Goal: Task Accomplishment & Management: Manage account settings

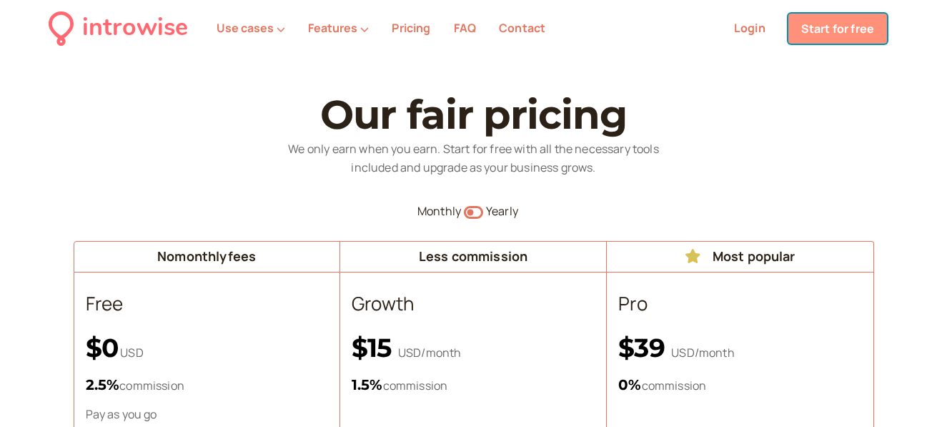
click at [826, 40] on link "Start for free" at bounding box center [837, 29] width 99 height 30
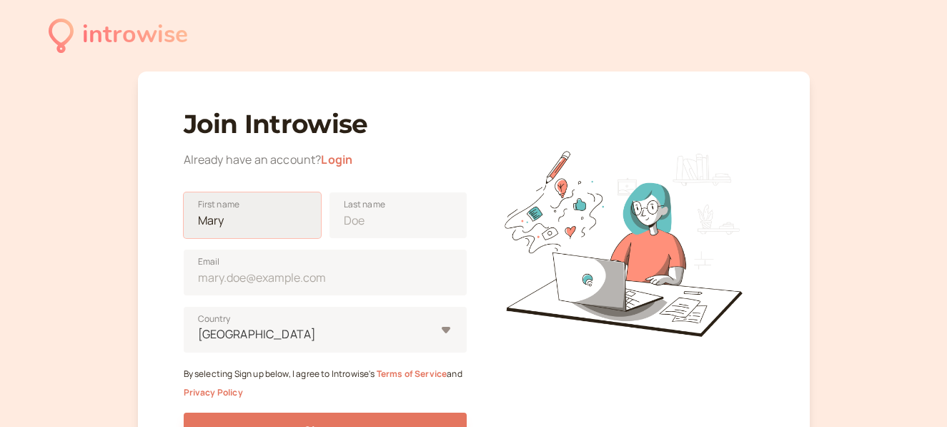
click at [234, 233] on input "First name" at bounding box center [252, 215] width 137 height 46
type input "Enekpen Nicola"
type input "Eke"
type input "[EMAIL_ADDRESS][DOMAIN_NAME]"
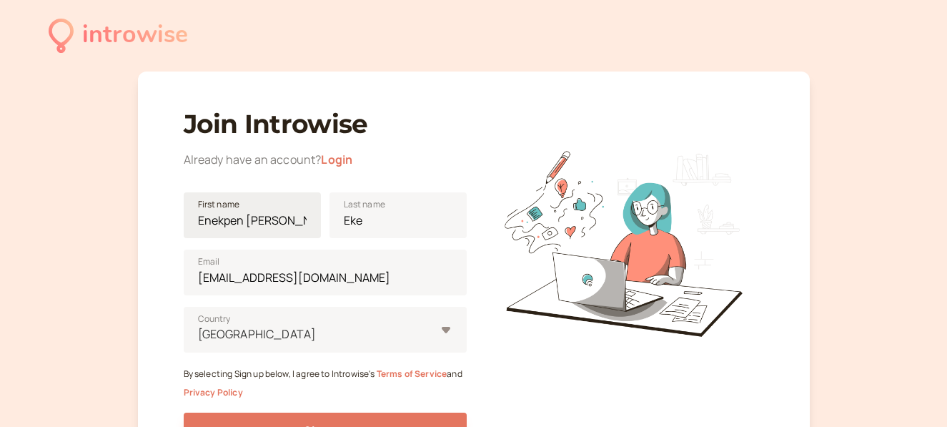
type input "United Kingdom"
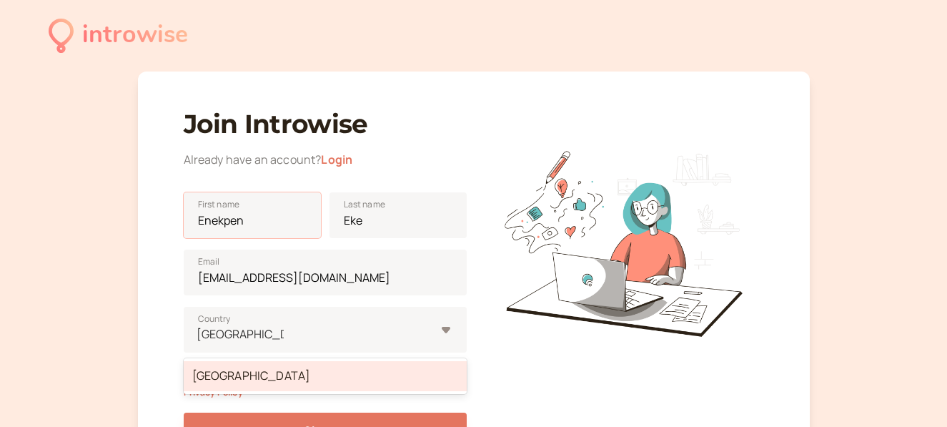
type input "Enekpen"
click at [152, 302] on div "Join Introwise Already have an account? Login Enekpen First name Eke Last name …" at bounding box center [474, 284] width 672 height 427
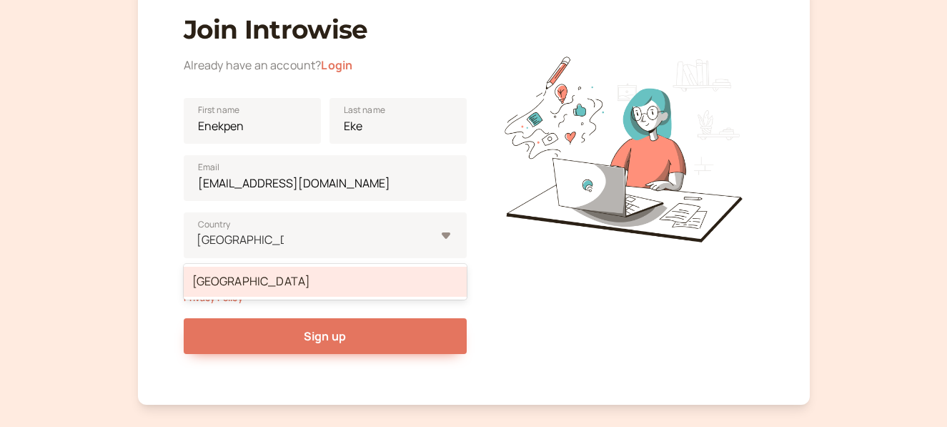
scroll to position [96, 0]
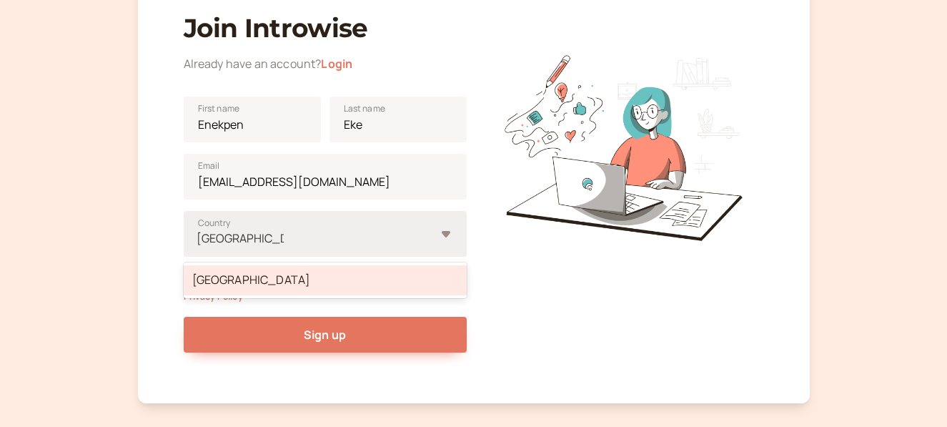
click at [232, 284] on div "United Kingdom" at bounding box center [325, 280] width 283 height 30
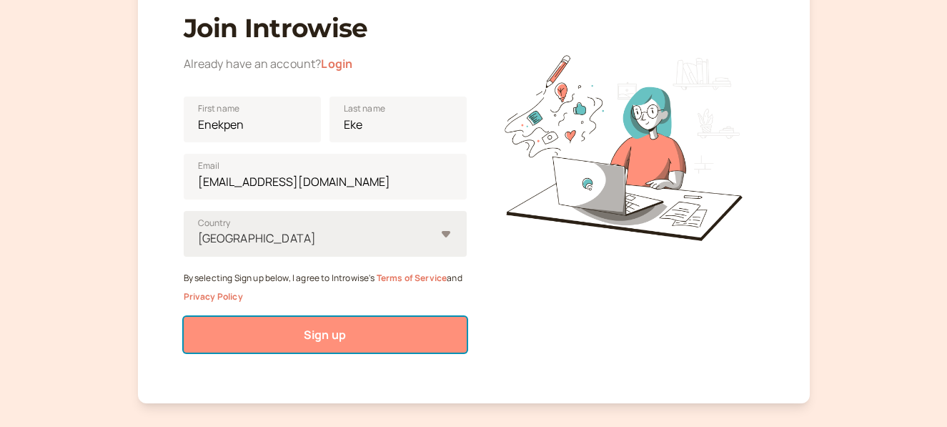
click at [266, 322] on button "Sign up" at bounding box center [325, 335] width 283 height 36
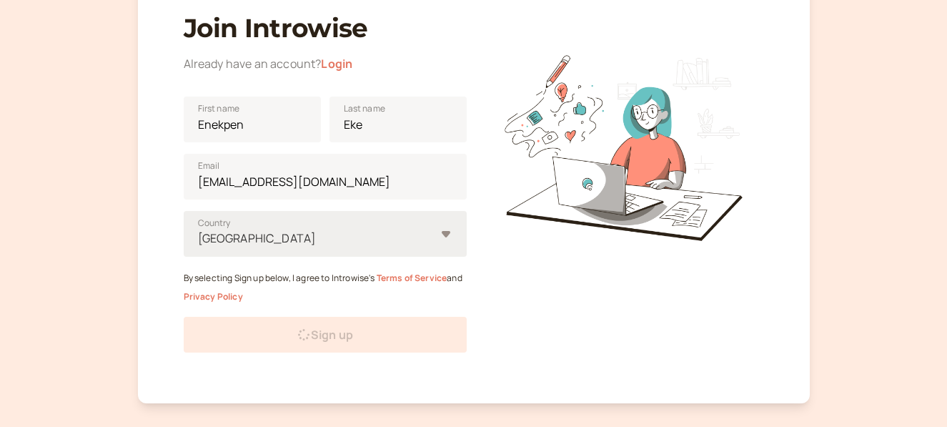
scroll to position [84, 0]
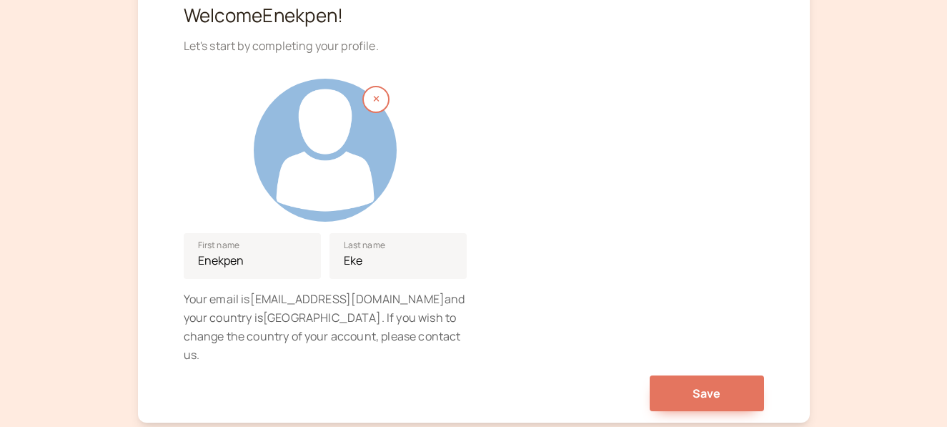
scroll to position [184, 0]
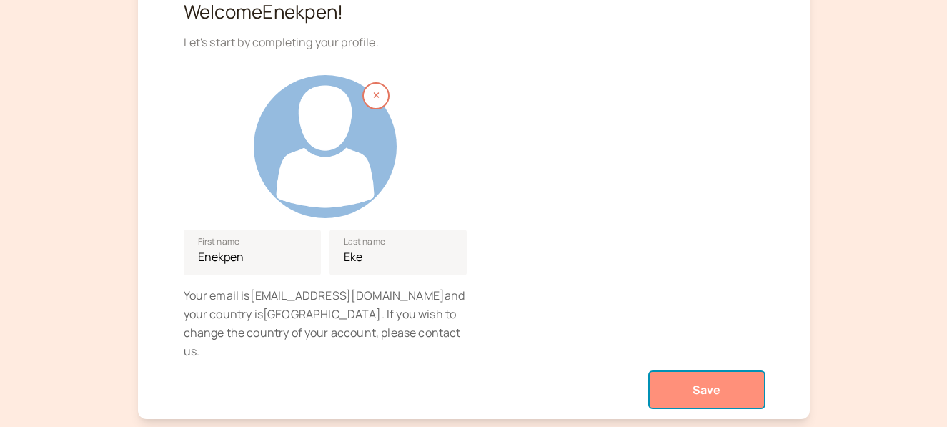
click at [735, 374] on button "Save" at bounding box center [706, 390] width 114 height 36
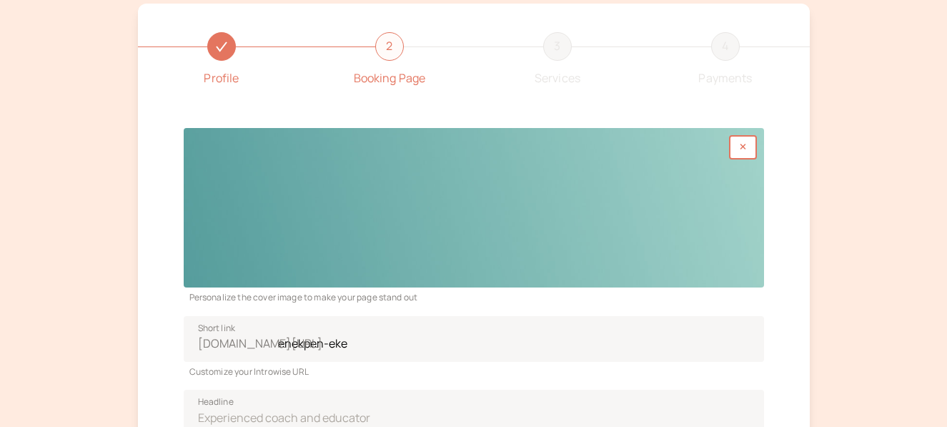
scroll to position [184, 0]
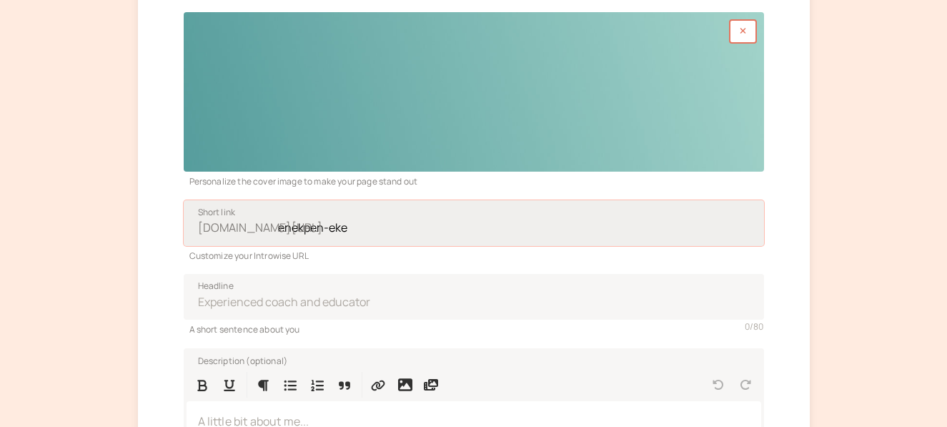
click at [379, 225] on input "enekpen-eke" at bounding box center [474, 223] width 580 height 46
type input "e"
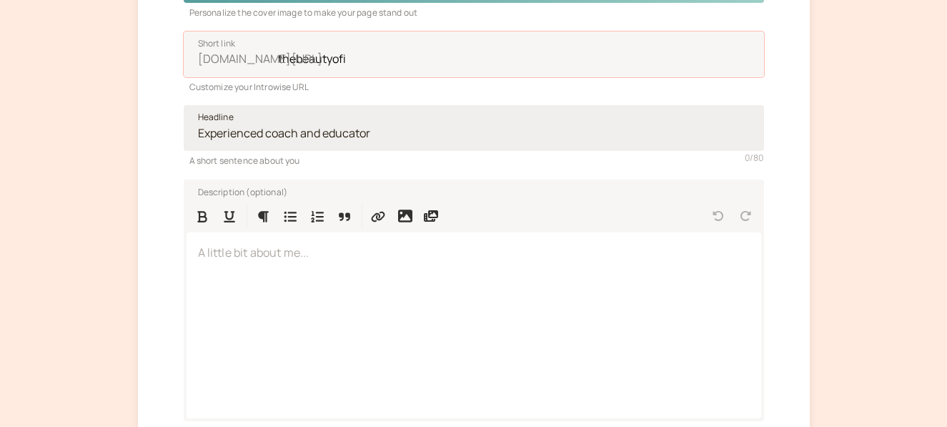
scroll to position [526, 0]
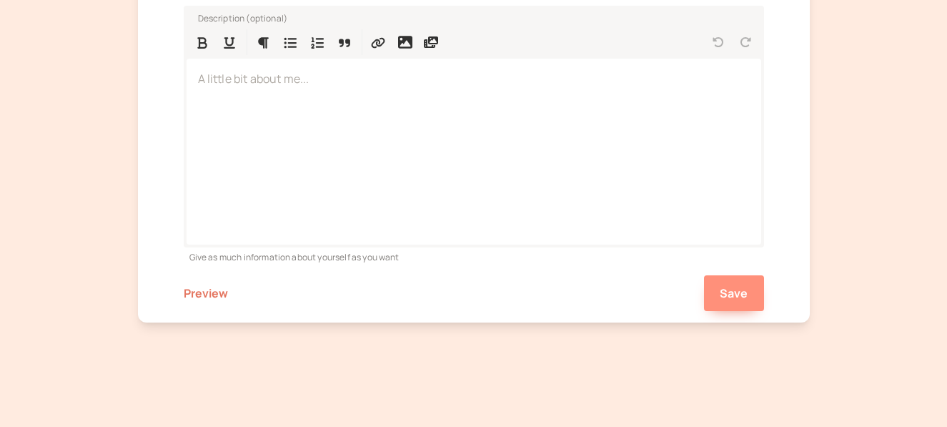
type input "thebeautyofi"
click at [713, 297] on button "Save" at bounding box center [734, 293] width 60 height 36
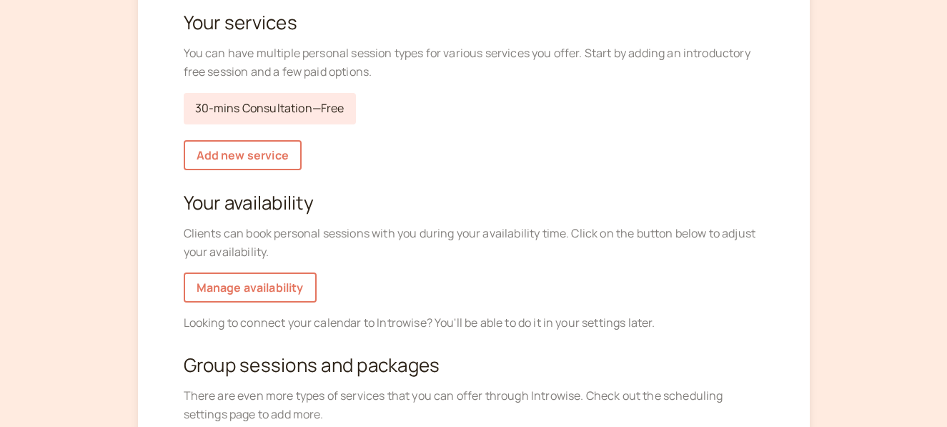
scroll to position [174, 0]
click at [284, 288] on link "Manage availability" at bounding box center [250, 287] width 133 height 30
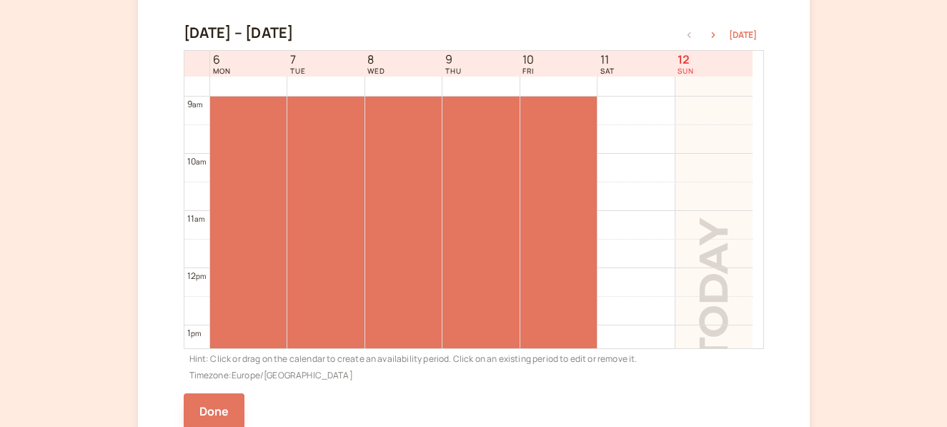
scroll to position [288, 0]
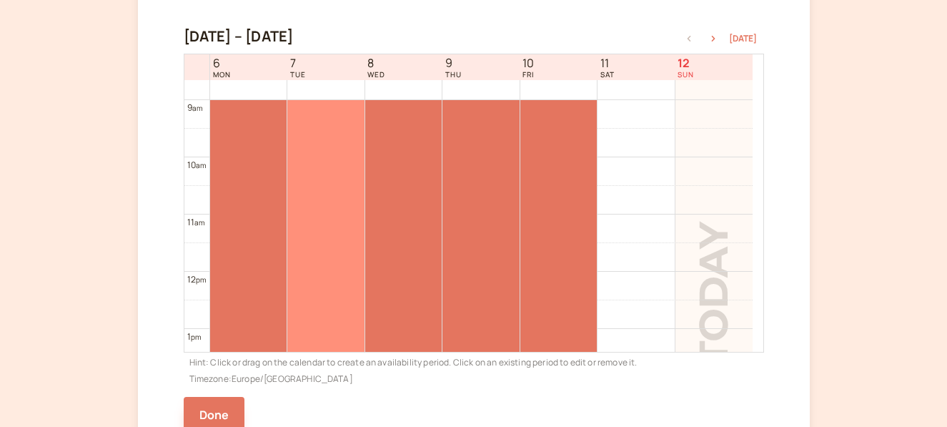
click at [329, 118] on div at bounding box center [325, 328] width 76 height 457
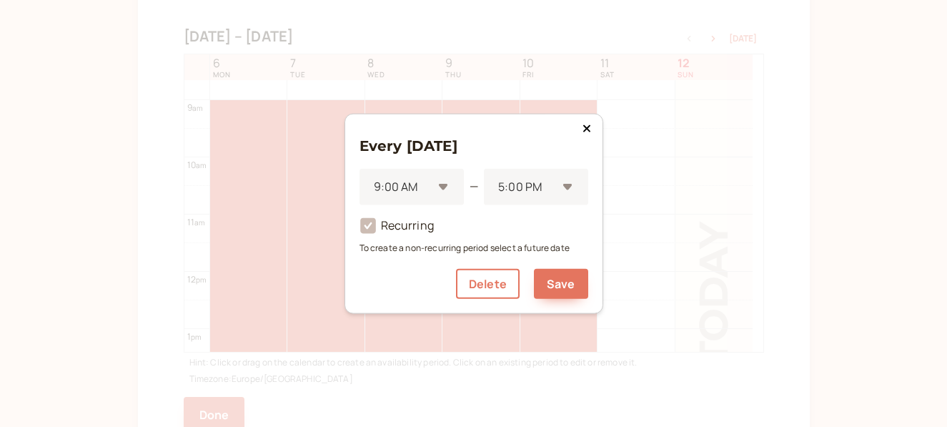
click at [370, 228] on icon at bounding box center [368, 226] width 16 height 16
click at [493, 277] on button "Delete" at bounding box center [488, 284] width 64 height 30
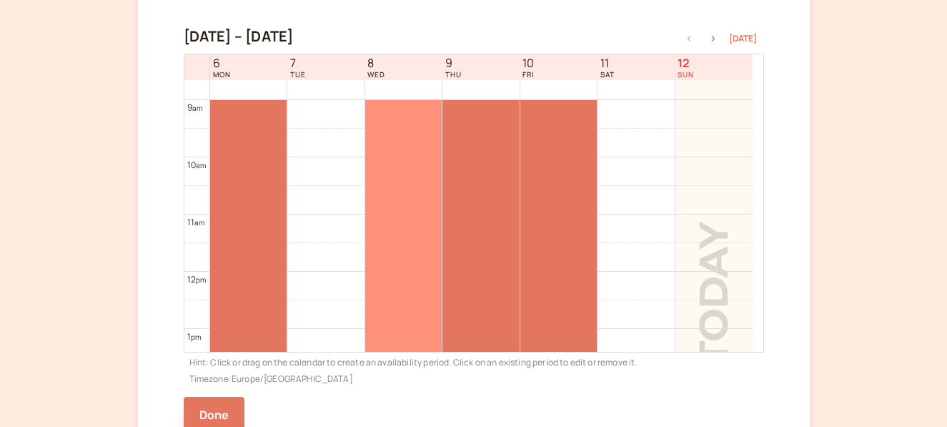
click at [417, 161] on div at bounding box center [403, 328] width 76 height 457
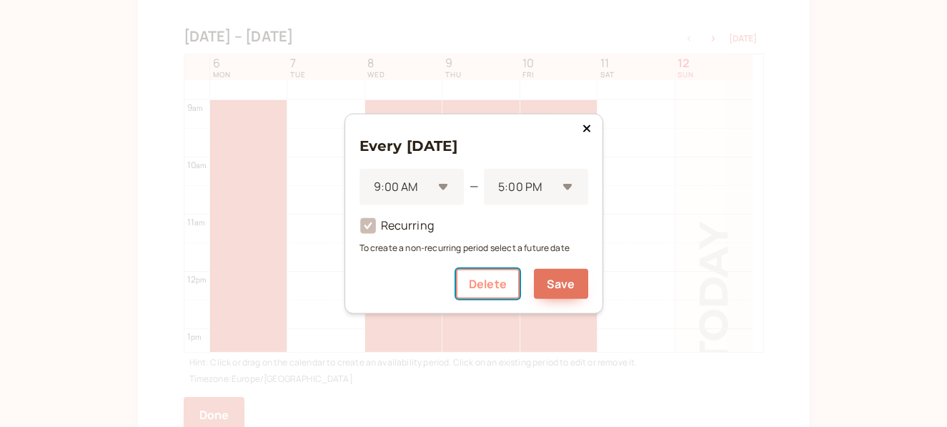
click at [474, 278] on button "Delete" at bounding box center [488, 284] width 64 height 30
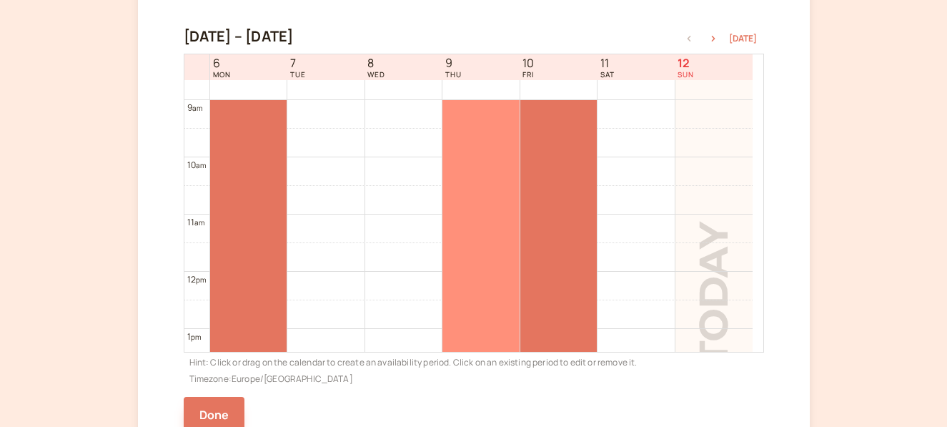
click at [465, 199] on div at bounding box center [480, 328] width 76 height 457
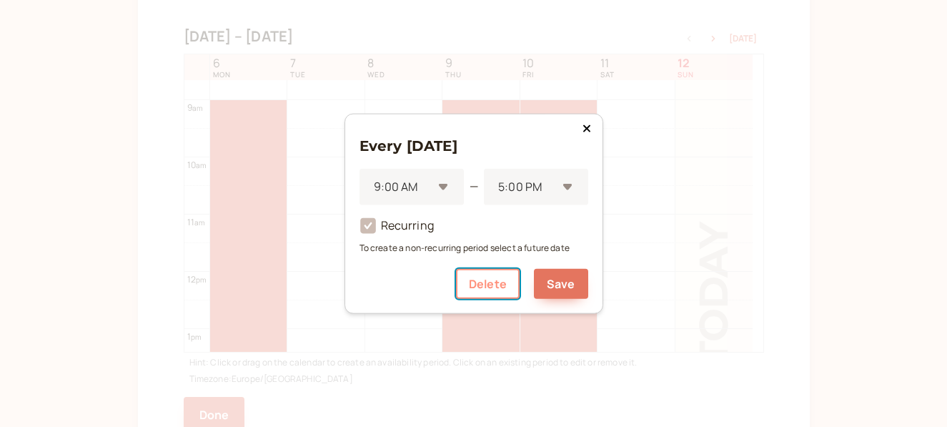
click at [482, 276] on button "Delete" at bounding box center [488, 284] width 64 height 30
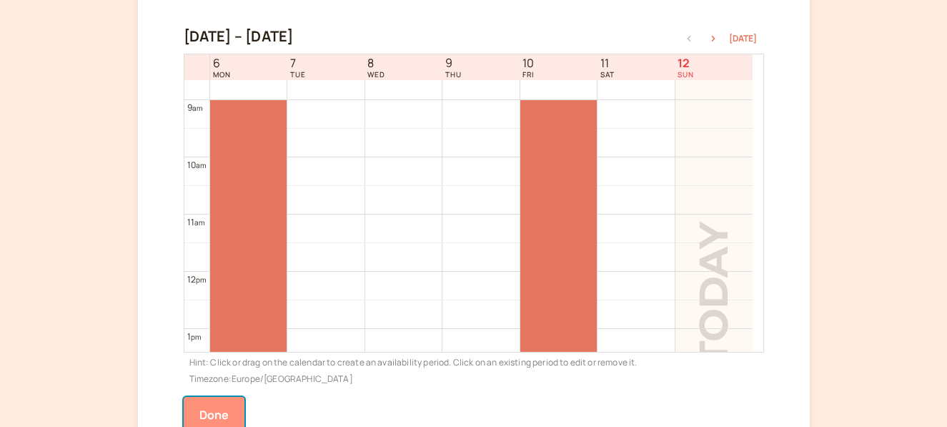
click at [215, 414] on button "Done" at bounding box center [214, 415] width 61 height 36
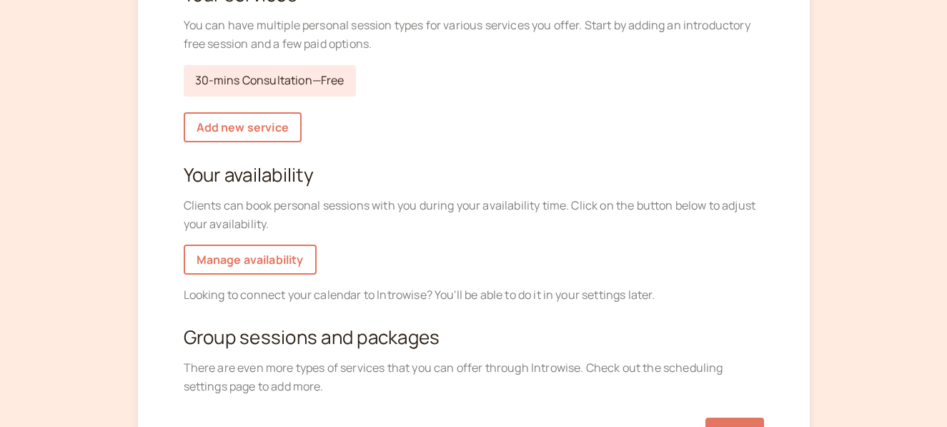
scroll to position [201, 0]
click at [269, 129] on link "Add new service" at bounding box center [243, 126] width 118 height 30
select select "30"
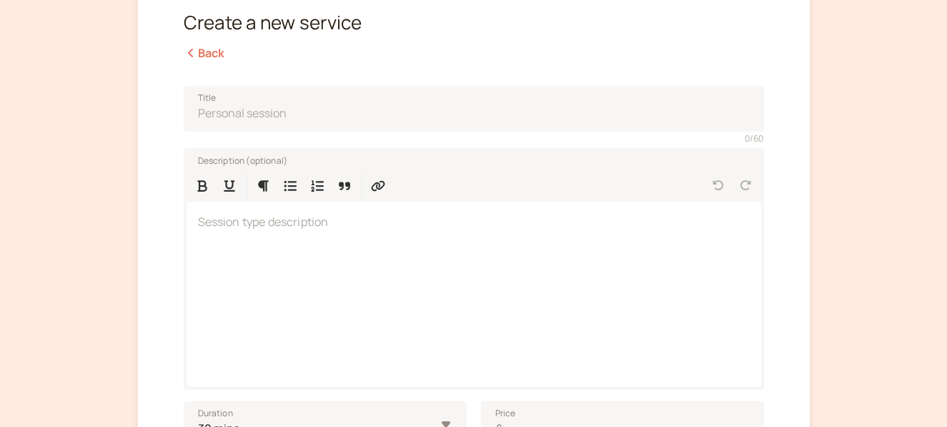
scroll to position [109, 0]
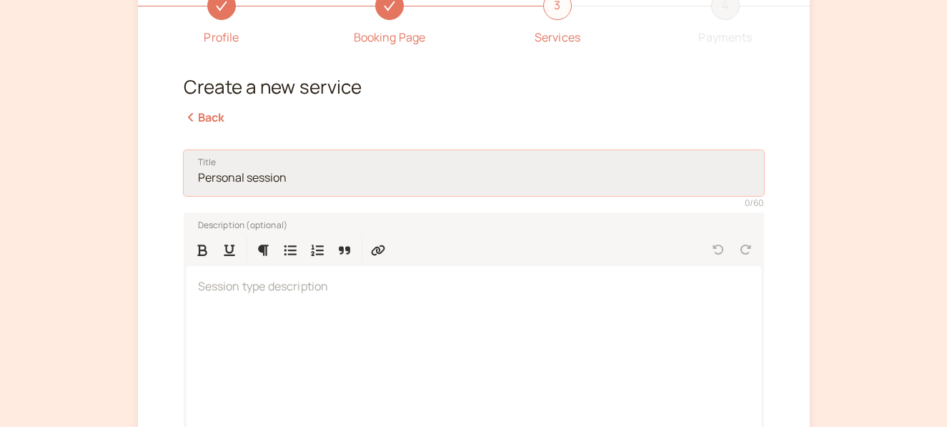
click at [253, 184] on input "Title" at bounding box center [474, 173] width 580 height 46
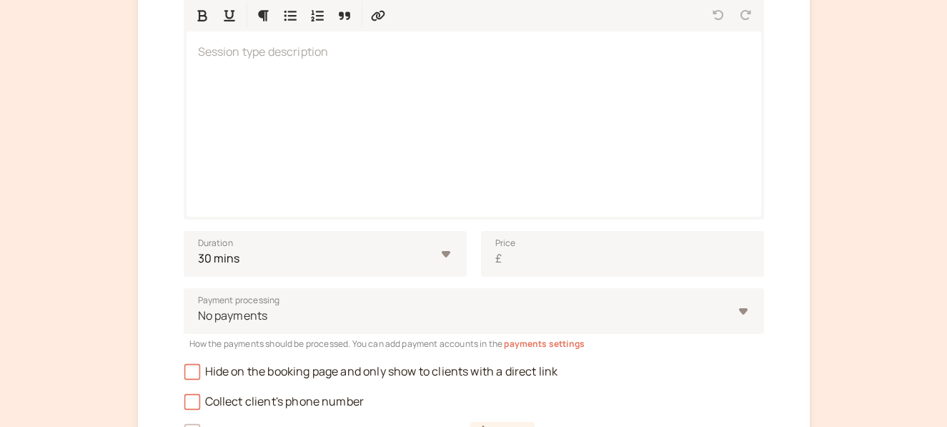
scroll to position [520, 0]
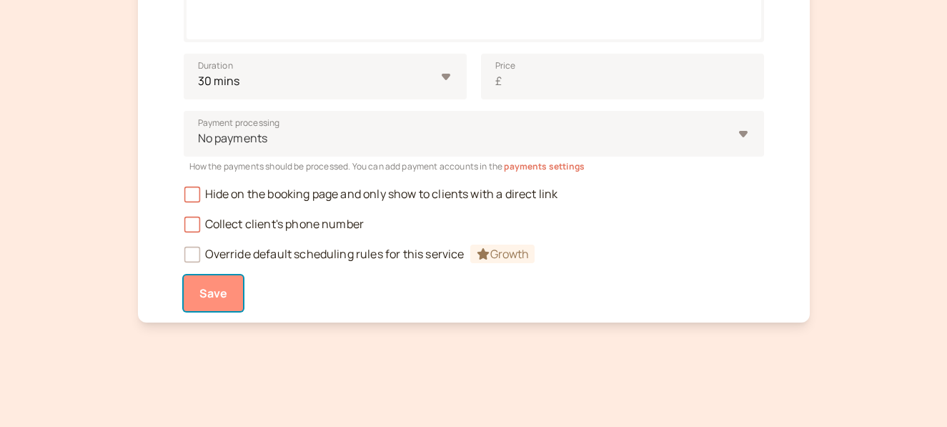
click at [204, 292] on span "Save" at bounding box center [213, 293] width 29 height 16
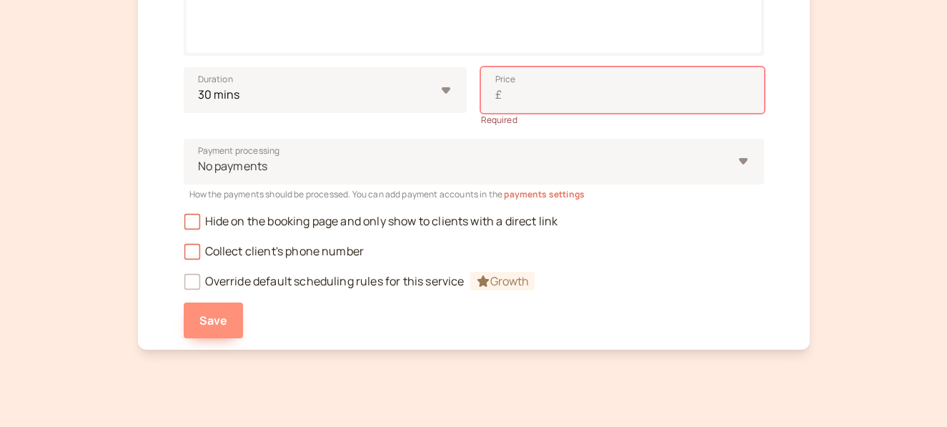
scroll to position [534, 0]
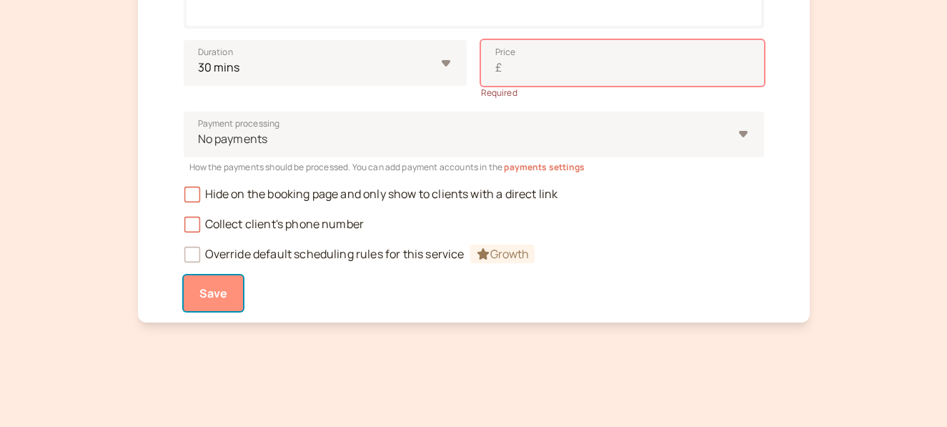
click at [204, 292] on span "Save" at bounding box center [213, 293] width 29 height 16
click at [521, 65] on input "Price £" at bounding box center [622, 63] width 283 height 46
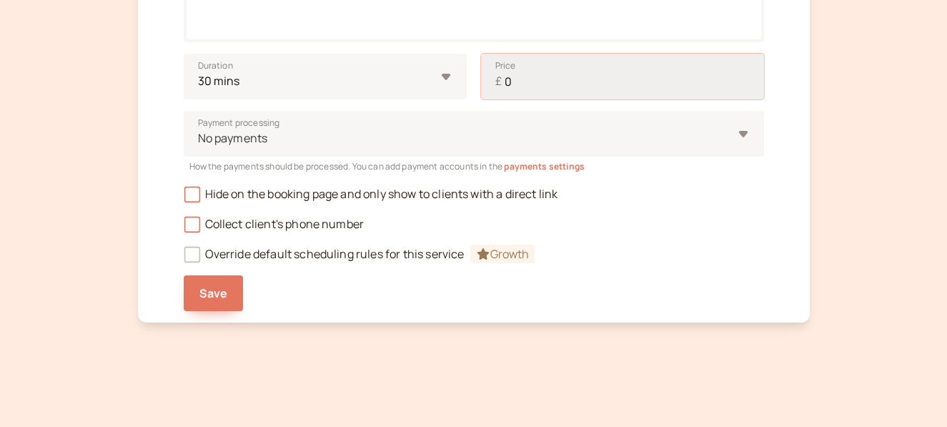
scroll to position [520, 0]
type input "0"
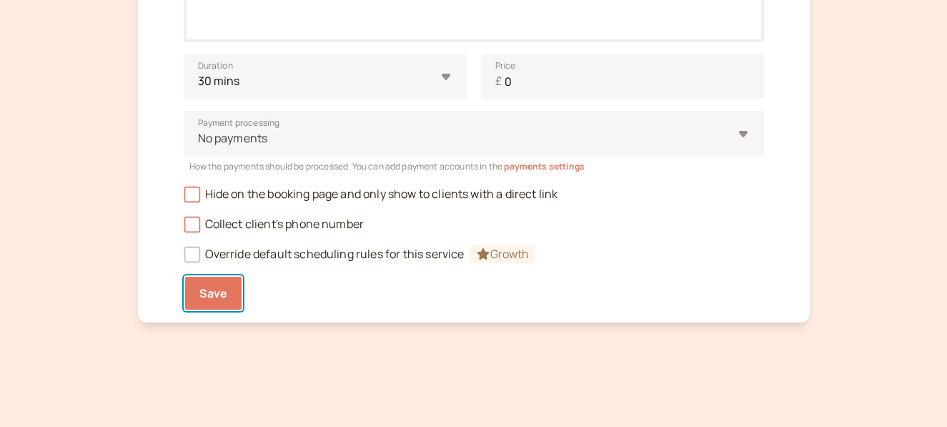
click at [212, 280] on button "Save" at bounding box center [214, 293] width 60 height 36
click at [195, 229] on icon at bounding box center [191, 224] width 10 height 10
click at [184, 228] on input "Collect client's phone number" at bounding box center [184, 228] width 0 height 0
click at [193, 196] on icon at bounding box center [191, 194] width 10 height 10
click at [184, 198] on input "Hide on the booking page and only show to clients with a direct link" at bounding box center [184, 198] width 0 height 0
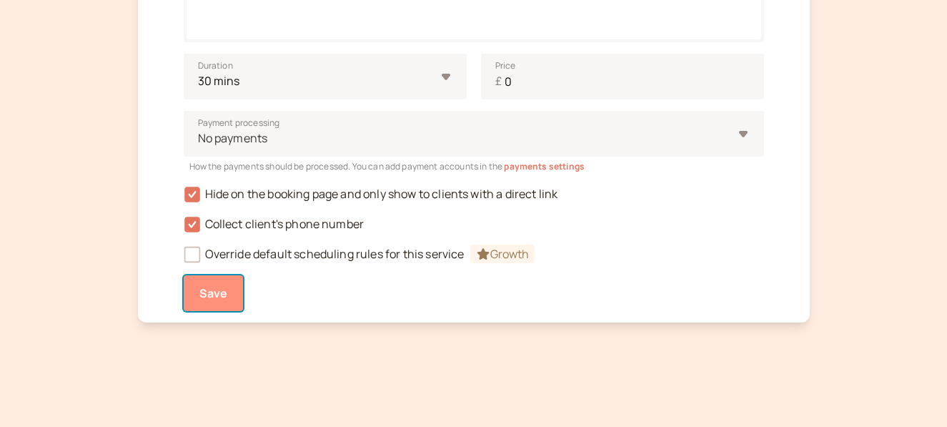
click at [199, 288] on span "Save" at bounding box center [213, 293] width 29 height 16
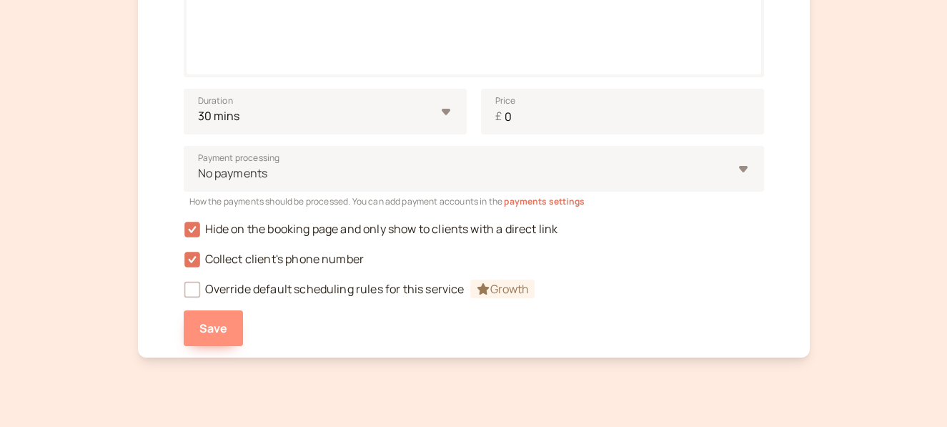
scroll to position [494, 0]
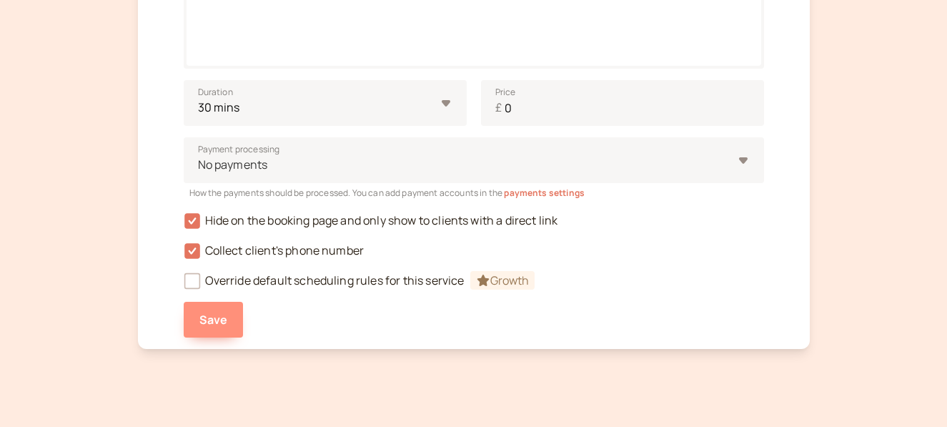
type input "test"
click at [204, 324] on span "Save" at bounding box center [213, 320] width 29 height 16
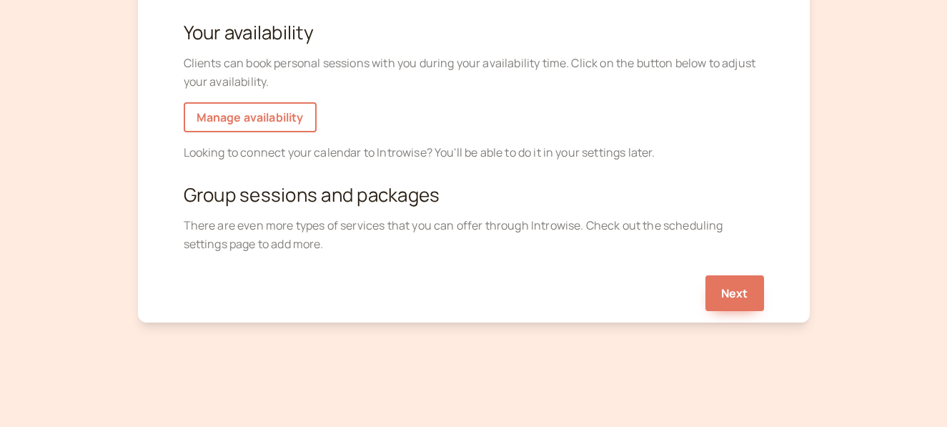
scroll to position [343, 0]
click at [752, 287] on button "Next" at bounding box center [734, 293] width 59 height 36
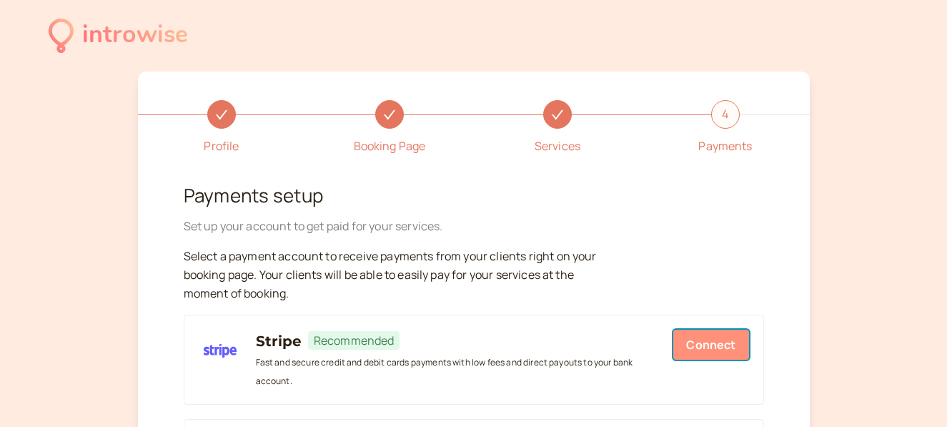
click at [718, 351] on button "Connect" at bounding box center [710, 344] width 75 height 30
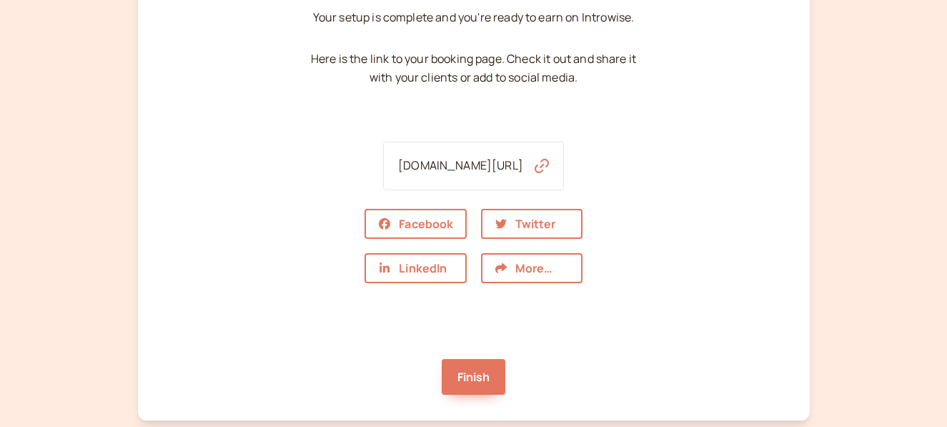
scroll to position [143, 0]
click at [487, 373] on link "Finish" at bounding box center [474, 376] width 64 height 36
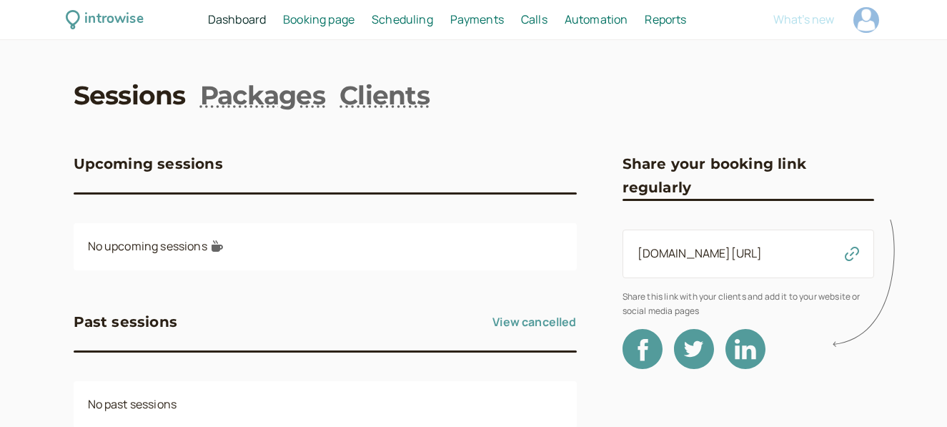
click at [412, 24] on span "Scheduling" at bounding box center [402, 19] width 61 height 16
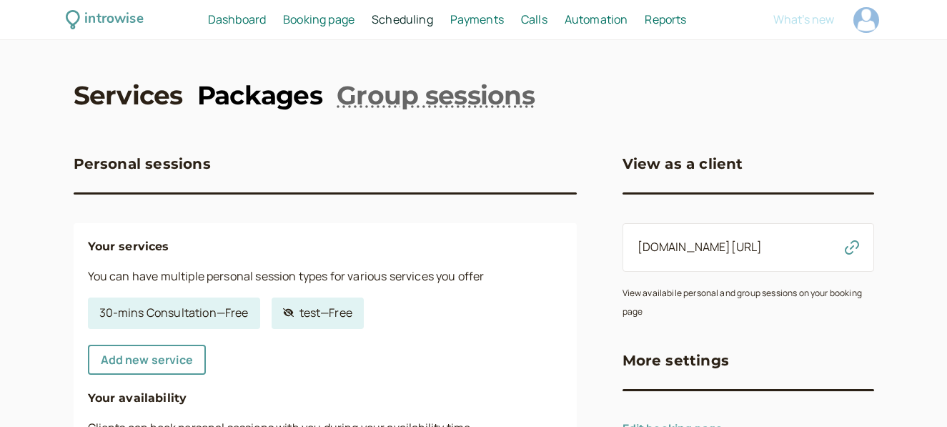
click at [269, 97] on link "Packages" at bounding box center [259, 95] width 125 height 36
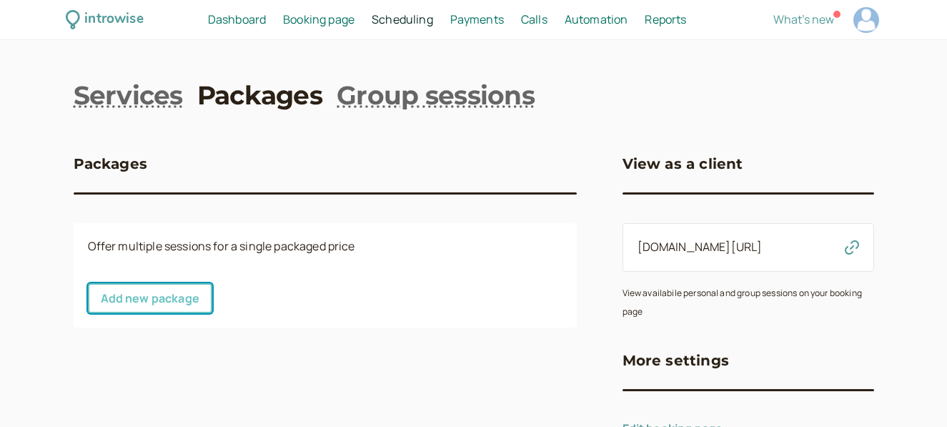
click at [111, 300] on link "Add new package" at bounding box center [150, 298] width 124 height 30
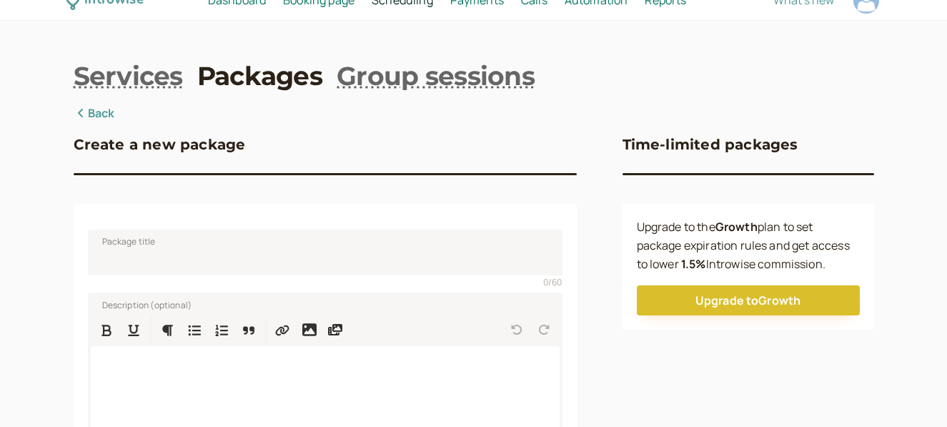
scroll to position [20, 0]
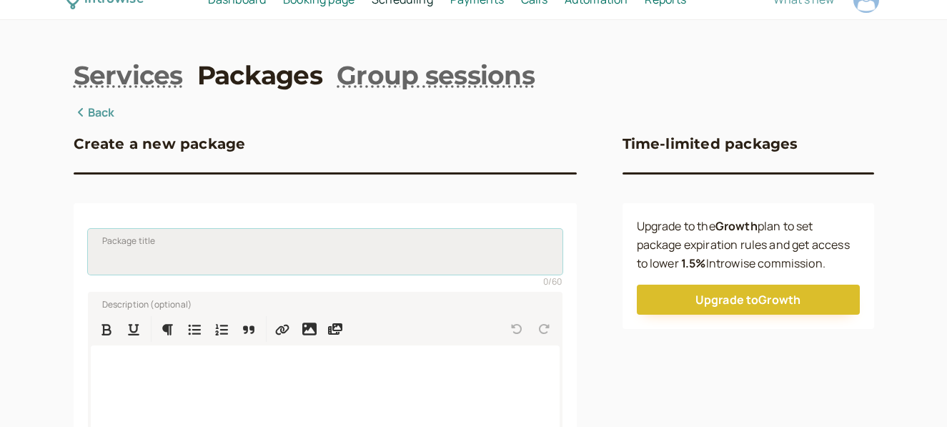
click at [137, 253] on input "Package title" at bounding box center [325, 252] width 474 height 46
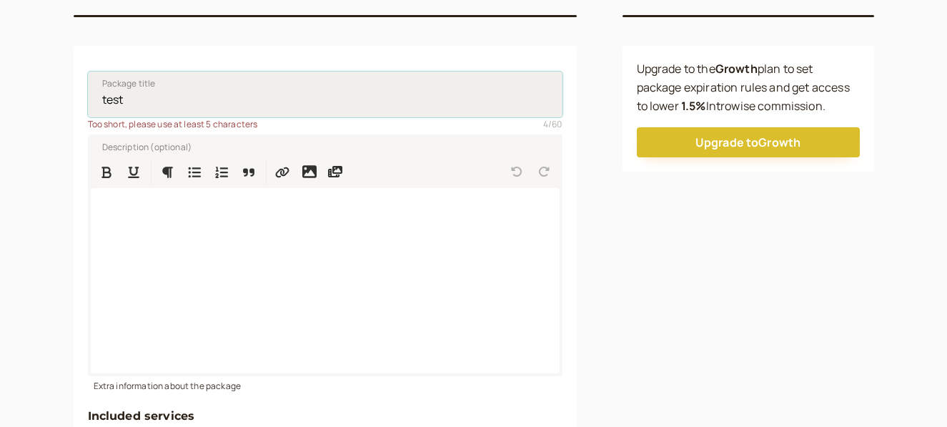
scroll to position [178, 0]
type input "test"
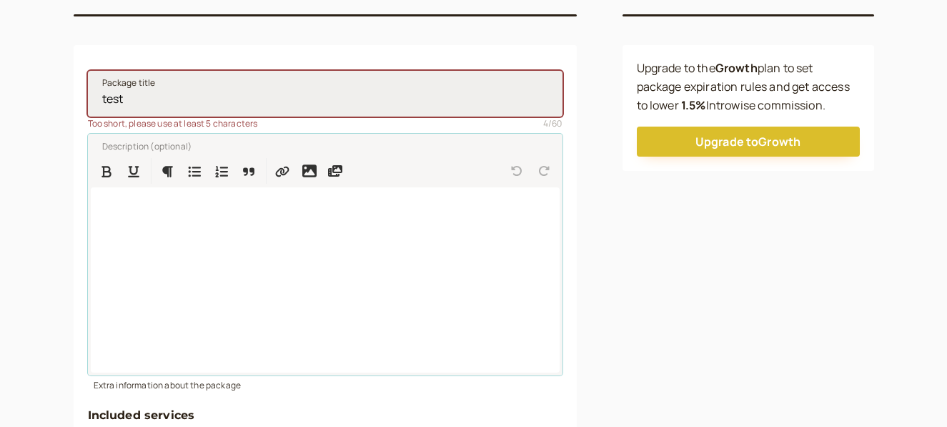
click at [137, 253] on div at bounding box center [325, 279] width 469 height 185
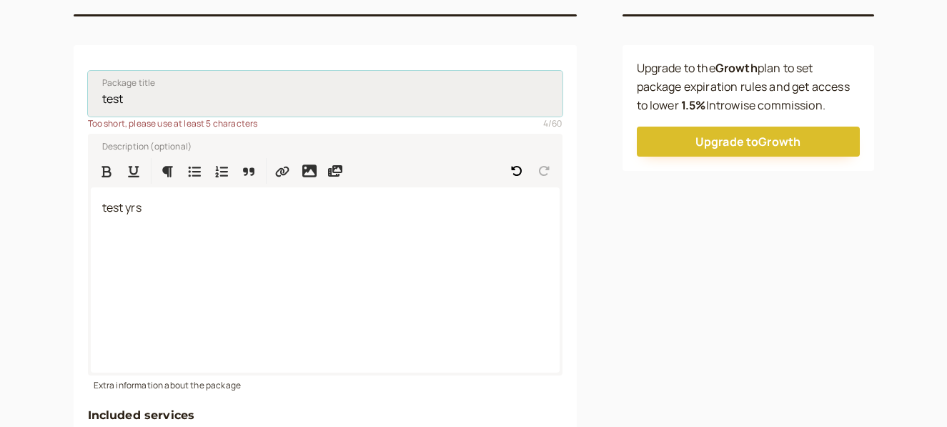
click at [194, 98] on input "test" at bounding box center [325, 94] width 474 height 46
type input "test test"
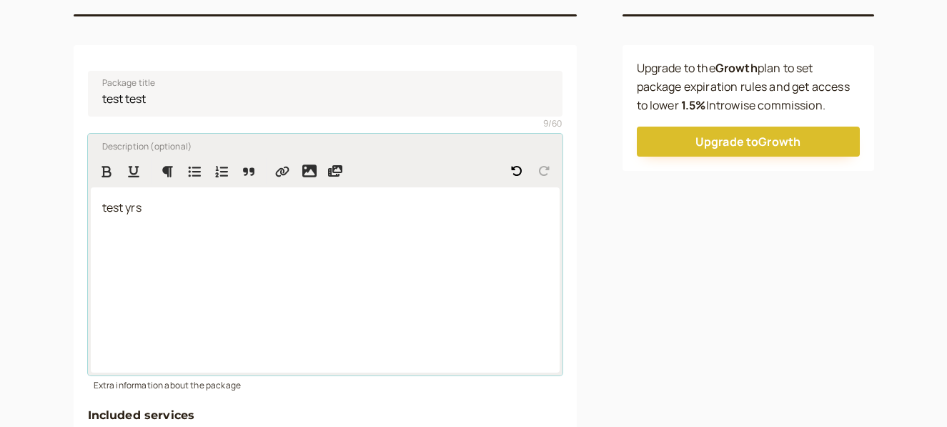
click at [197, 214] on p "test yrs" at bounding box center [325, 208] width 446 height 19
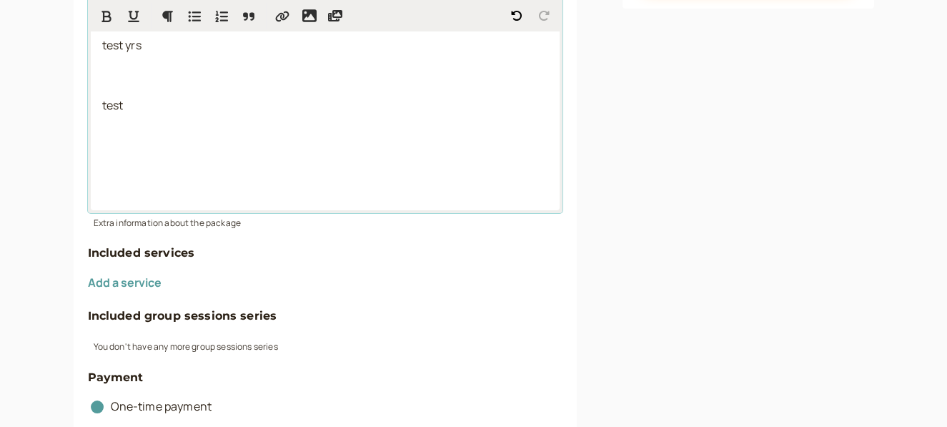
scroll to position [359, 0]
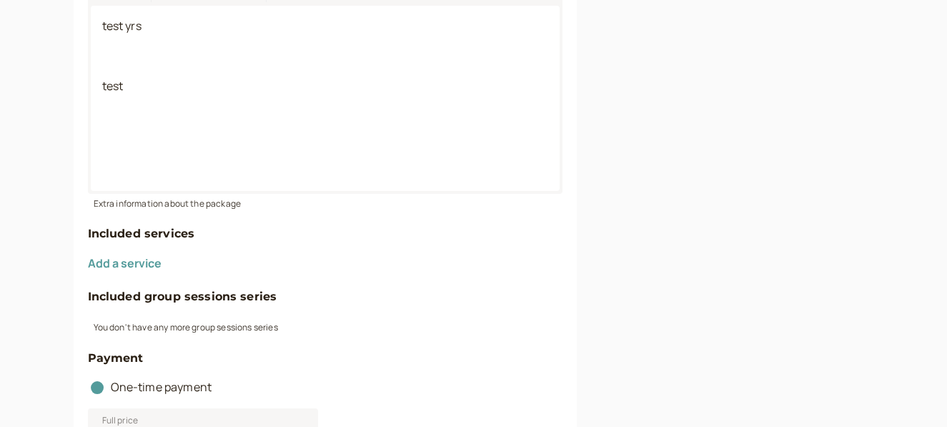
click at [115, 246] on div "Add a service" at bounding box center [325, 258] width 474 height 30
click at [111, 257] on button "Add a service" at bounding box center [125, 263] width 74 height 13
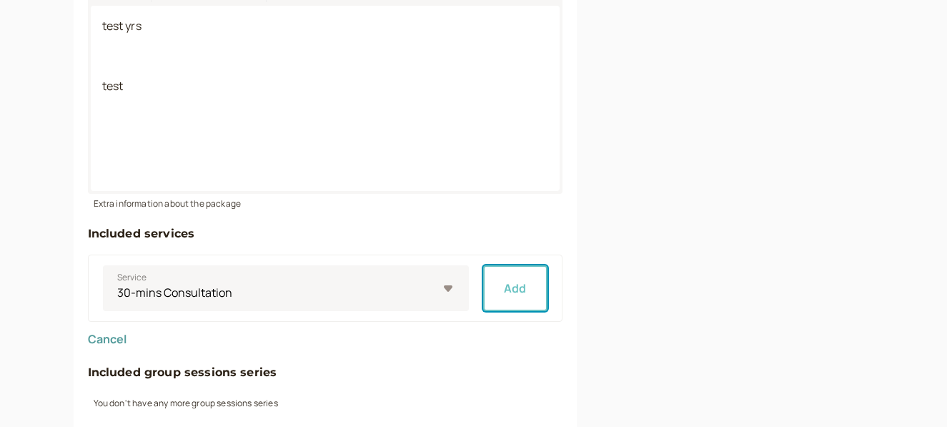
click at [504, 292] on button "Add" at bounding box center [515, 288] width 64 height 46
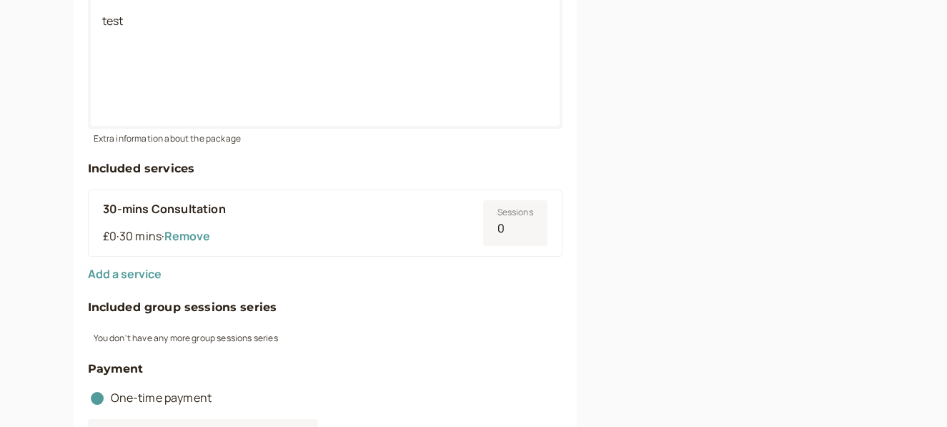
scroll to position [427, 0]
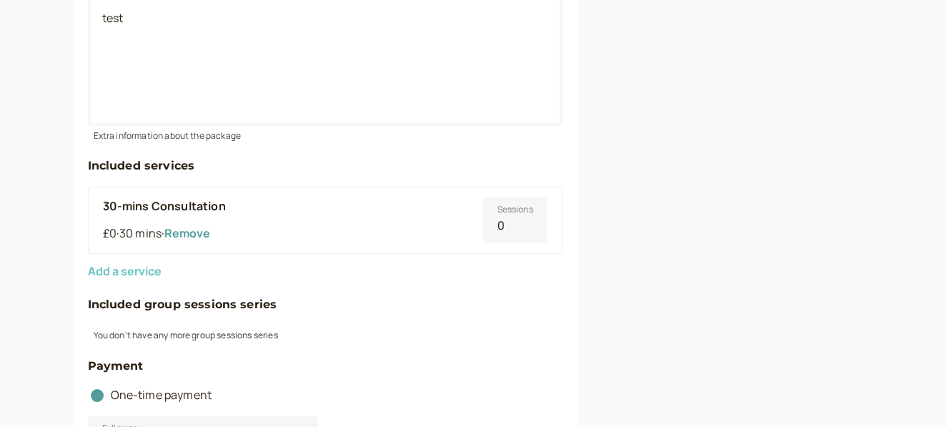
click at [138, 267] on button "Add a service" at bounding box center [125, 270] width 74 height 13
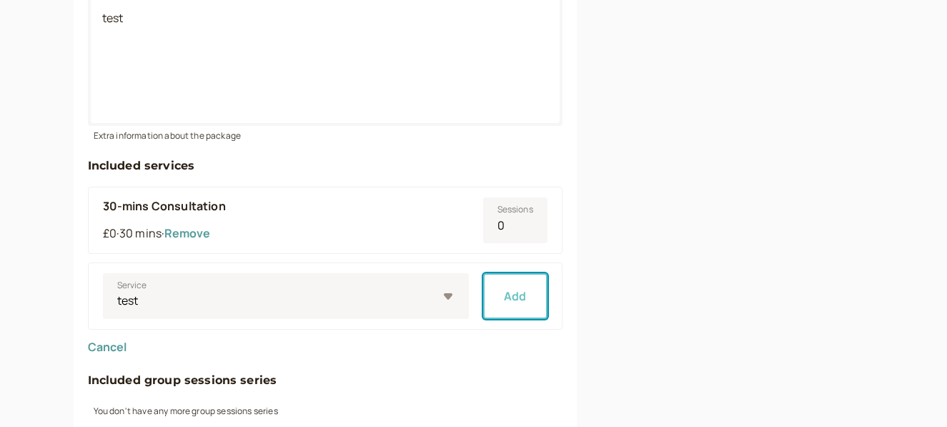
click at [502, 303] on button "Add" at bounding box center [515, 296] width 64 height 46
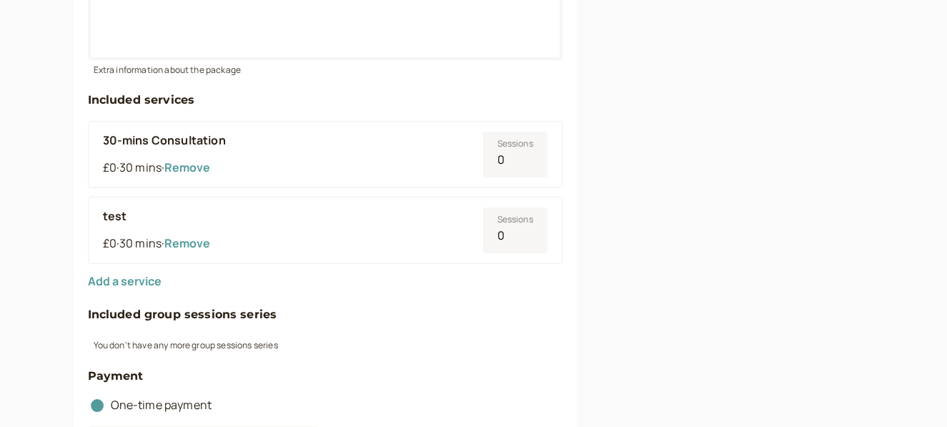
scroll to position [495, 0]
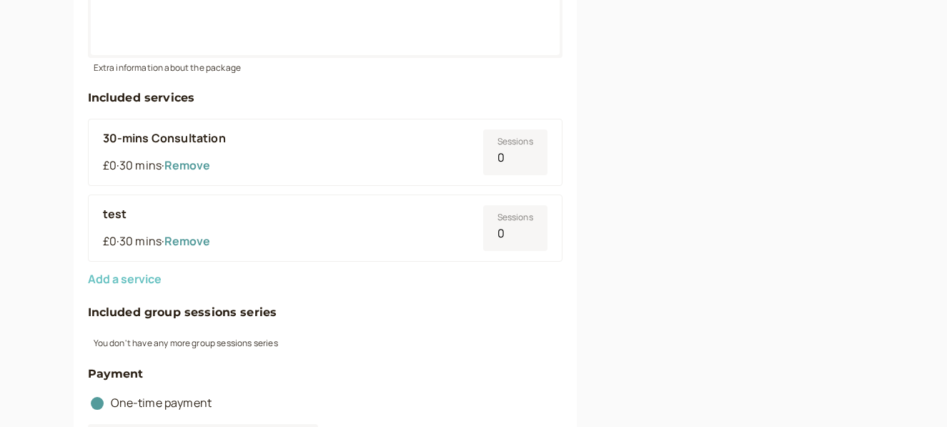
click at [132, 274] on button "Add a service" at bounding box center [125, 278] width 74 height 13
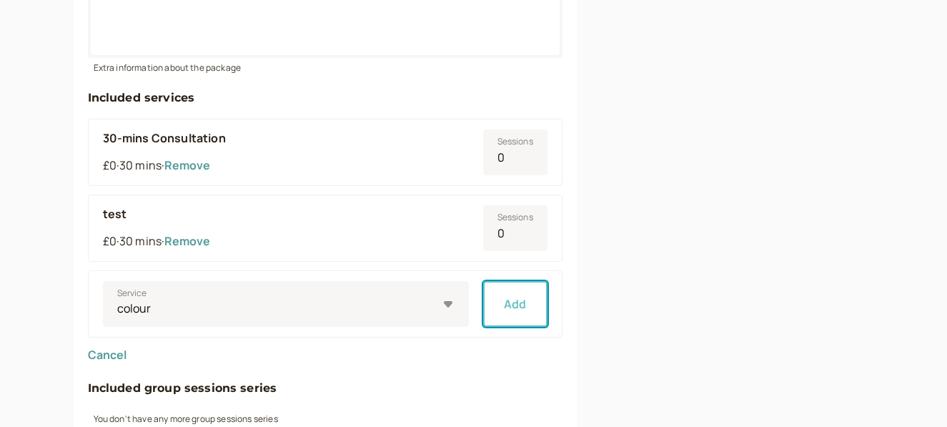
click at [514, 311] on button "Add" at bounding box center [515, 304] width 64 height 46
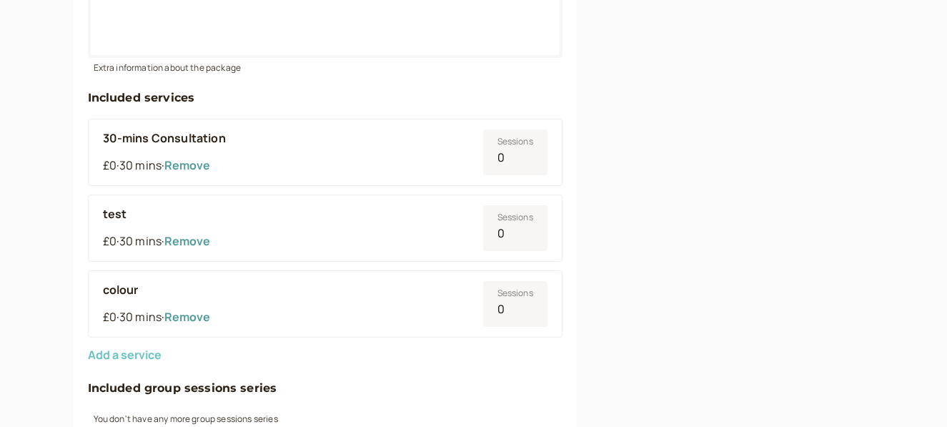
click at [141, 349] on button "Add a service" at bounding box center [125, 354] width 74 height 13
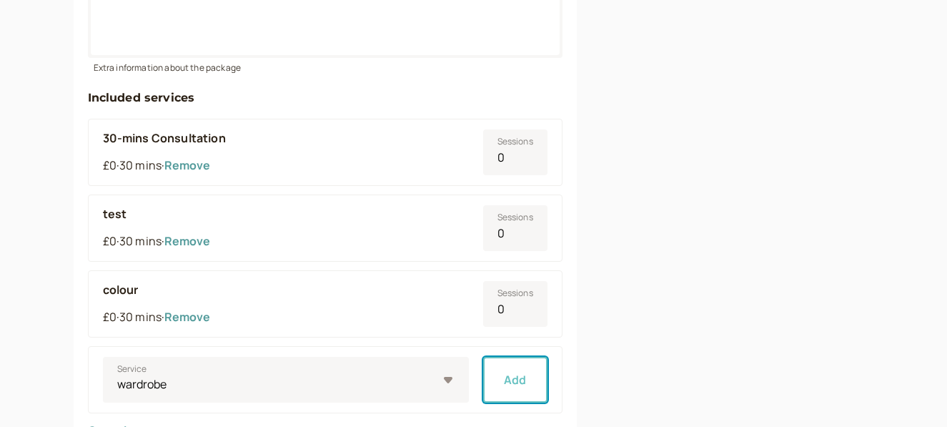
click at [524, 388] on button "Add" at bounding box center [515, 380] width 64 height 46
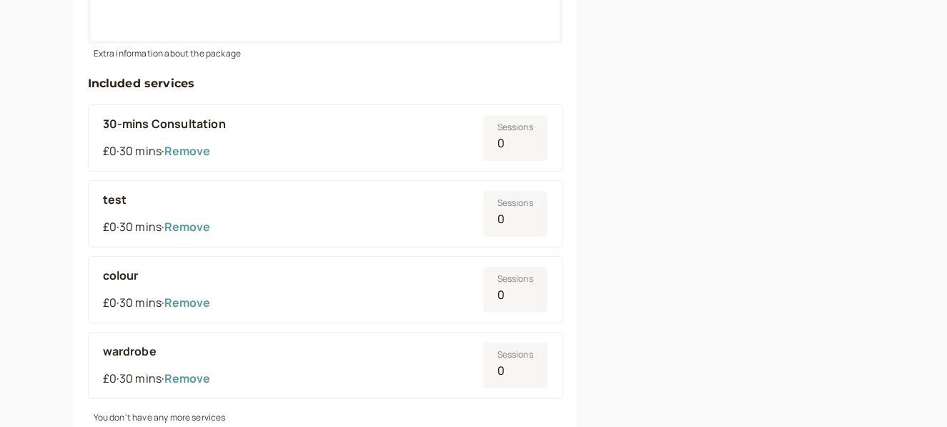
scroll to position [510, 0]
type input "1"
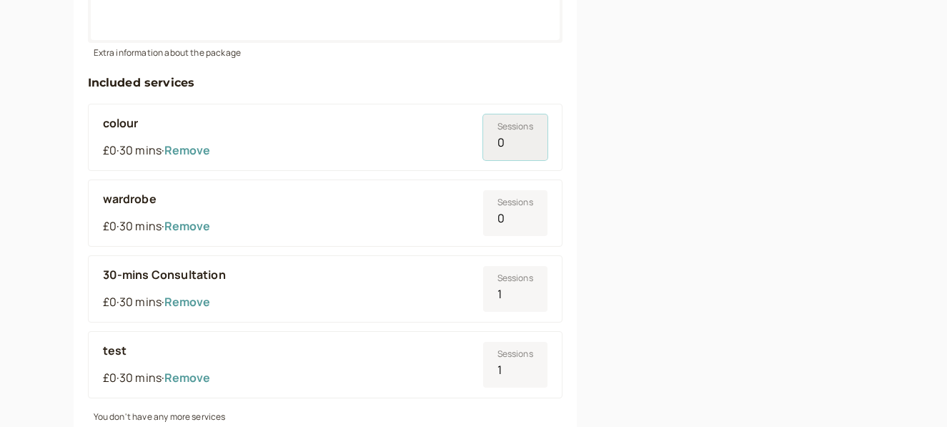
click at [509, 141] on input "0" at bounding box center [515, 137] width 64 height 46
type input "7"
type input "0"
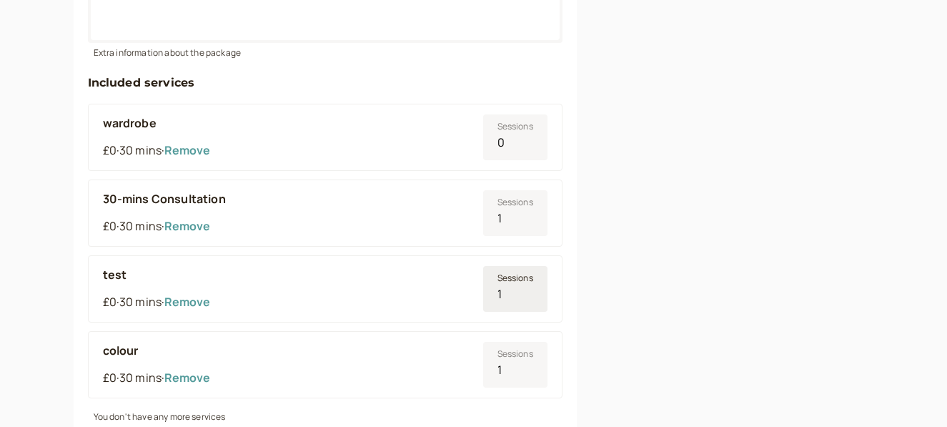
type input "1"
click at [505, 294] on input "1" at bounding box center [515, 289] width 64 height 46
type input "10"
type input "1"
click at [356, 292] on div "colour £0 · 30 mins · Remove" at bounding box center [286, 289] width 366 height 46
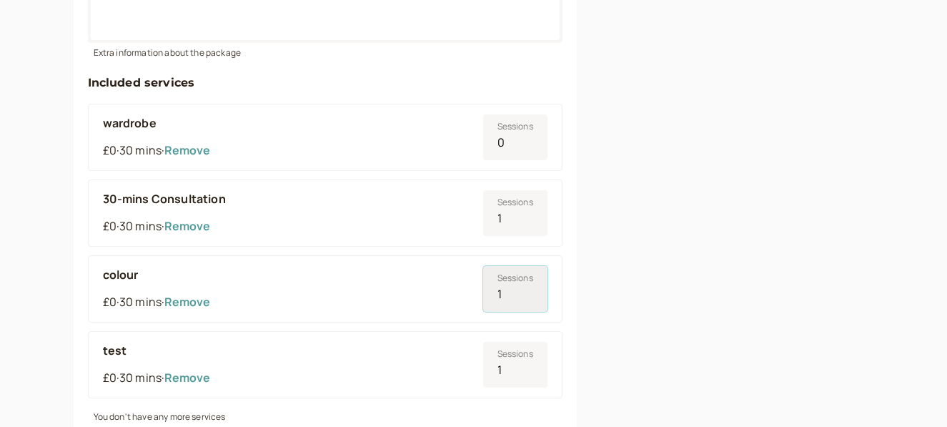
type input "2"
click at [526, 374] on input "1" at bounding box center [515, 365] width 64 height 46
click at [572, 318] on div "Package title test test 9 / 60 Description (optional) test yrs test Extra infor…" at bounding box center [325, 333] width 503 height 1240
type input "2"
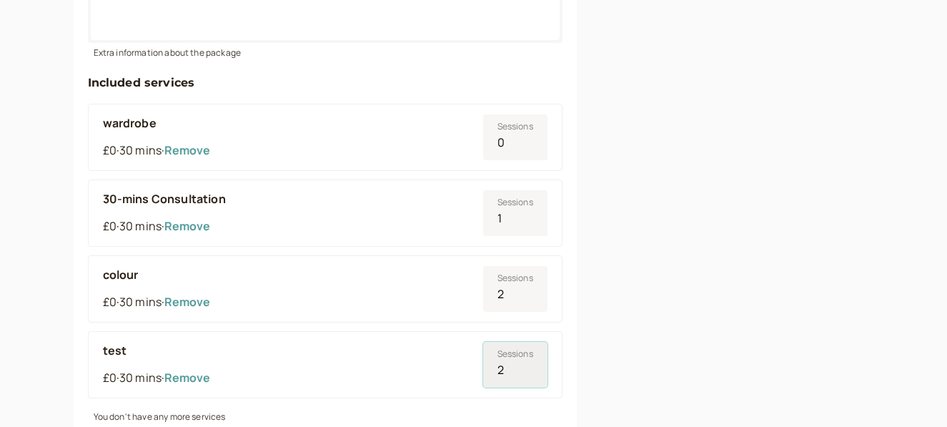
click at [529, 367] on input "2" at bounding box center [515, 365] width 64 height 46
type input "1"
type input "3"
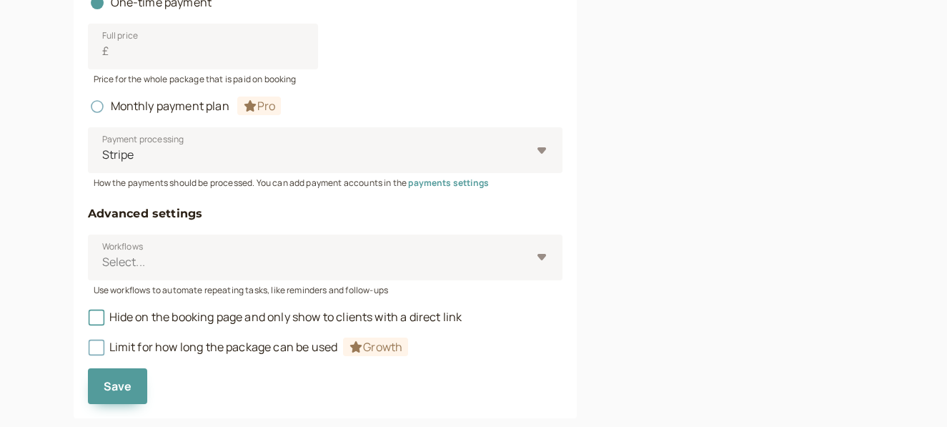
scroll to position [1077, 0]
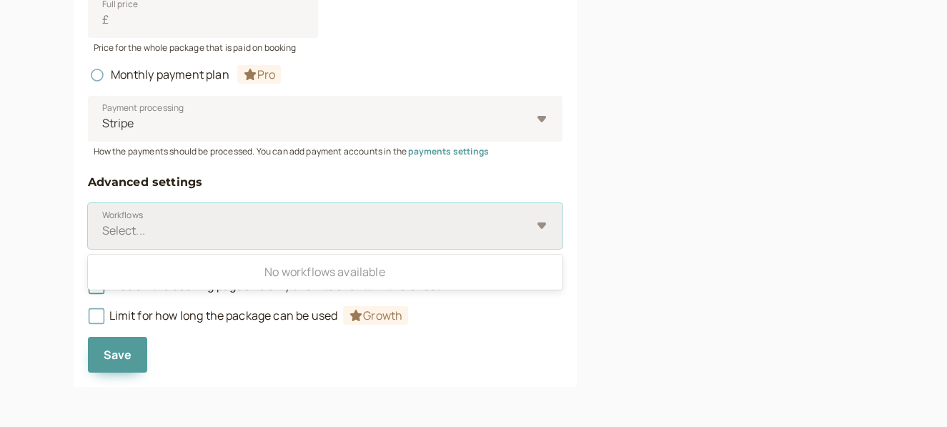
click at [546, 227] on div "Select..." at bounding box center [325, 226] width 474 height 46
click at [103, 227] on input "Workflows Use Up and Down to choose options, press Enter to select the currentl…" at bounding box center [102, 230] width 2 height 16
click at [546, 227] on div "Select..." at bounding box center [325, 226] width 474 height 46
click at [103, 227] on input "Workflows Use Up and Down to choose options, press Enter to select the currentl…" at bounding box center [102, 230] width 2 height 16
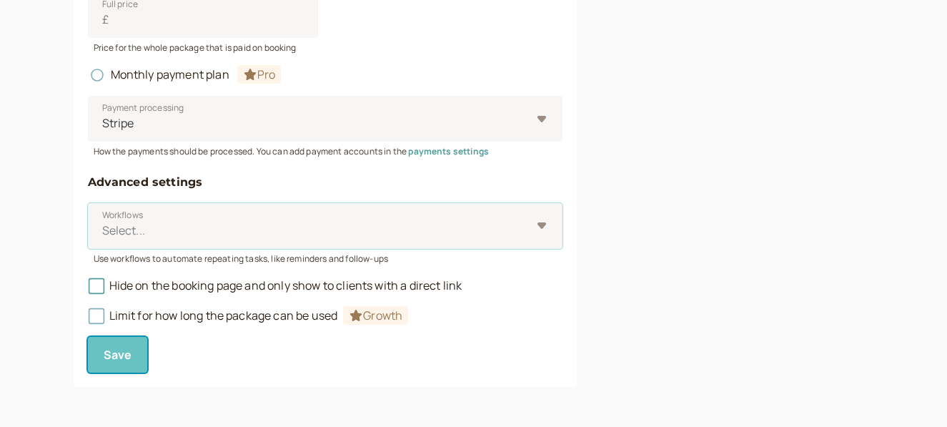
click at [126, 357] on span "Save" at bounding box center [118, 355] width 29 height 16
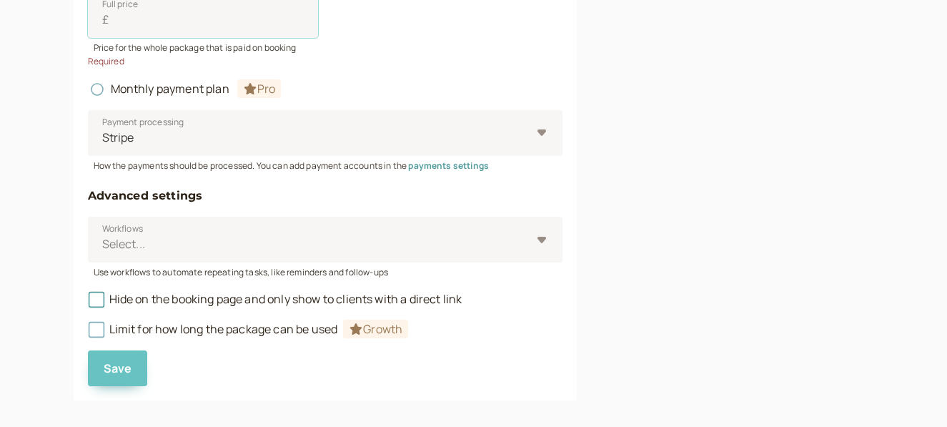
scroll to position [1069, 0]
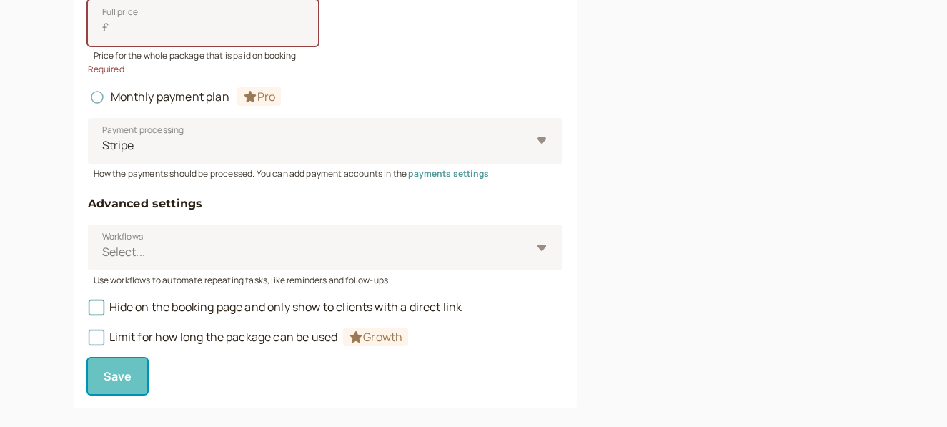
click at [113, 371] on span "Save" at bounding box center [118, 376] width 29 height 16
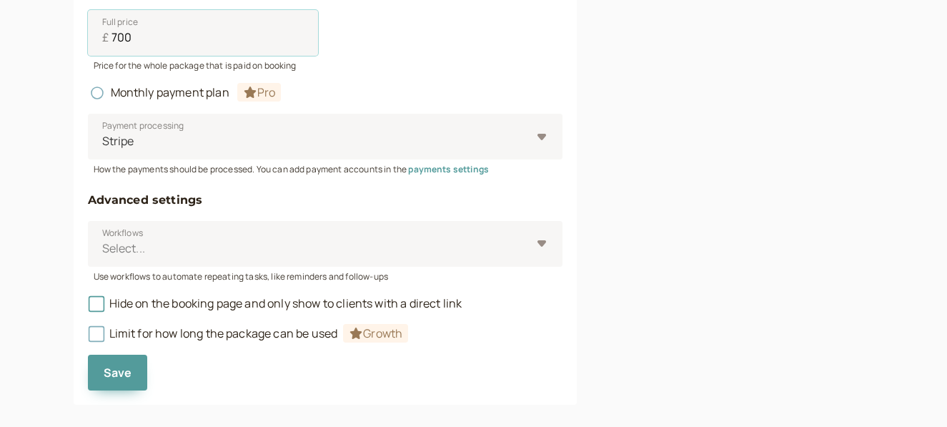
scroll to position [1077, 0]
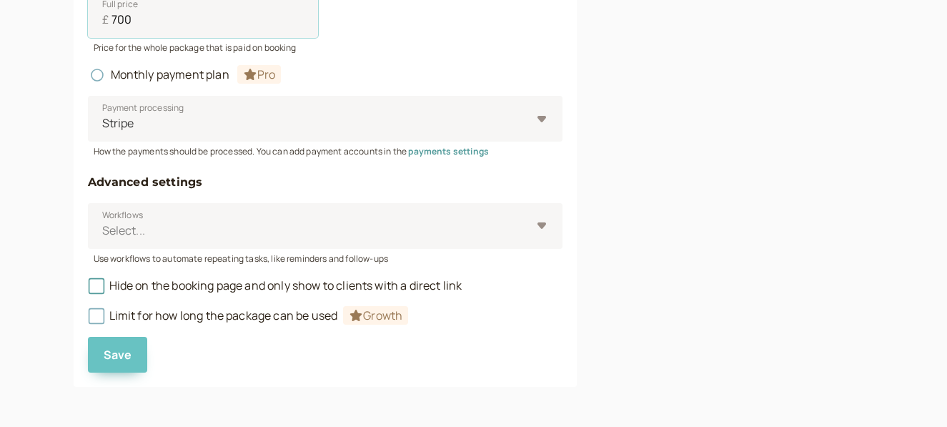
type input "700"
click at [121, 360] on span "Save" at bounding box center [118, 355] width 29 height 16
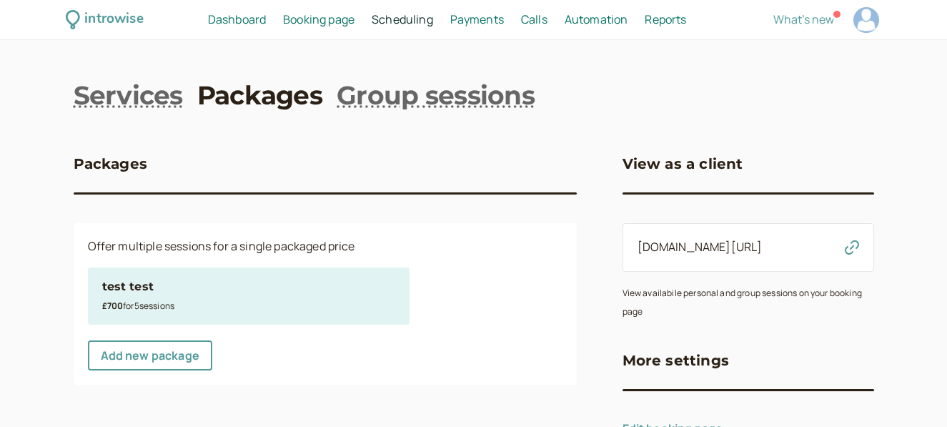
click at [587, 20] on span "Automation" at bounding box center [596, 19] width 64 height 16
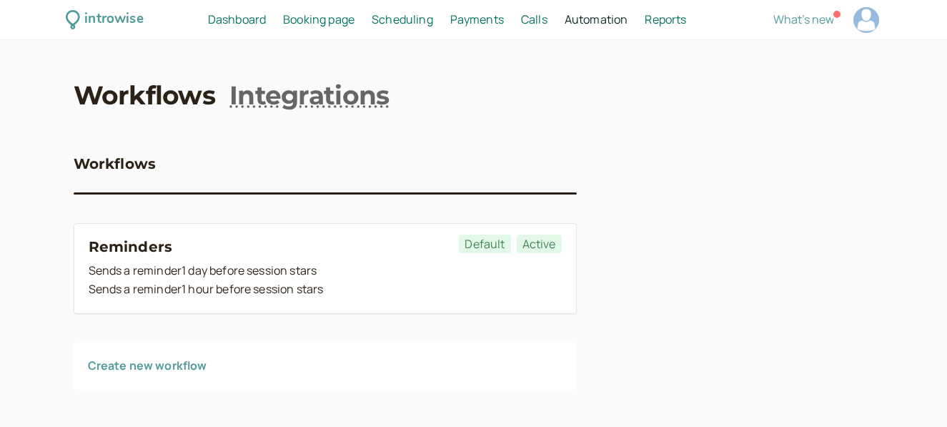
scroll to position [3, 0]
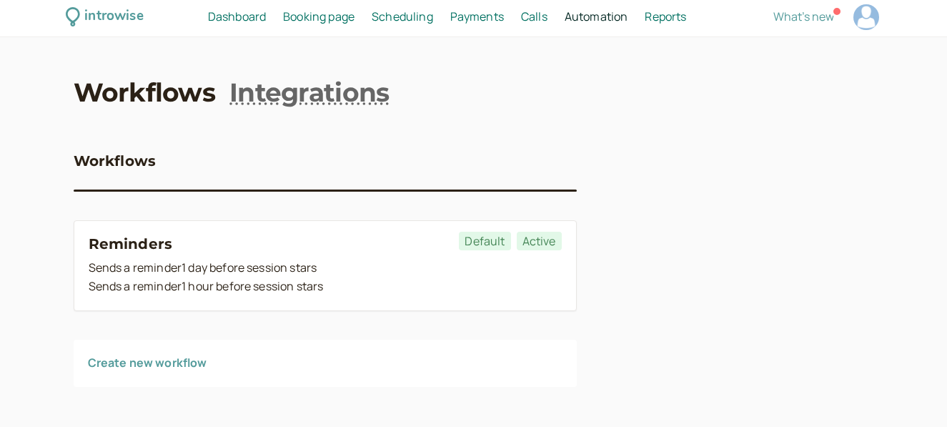
click at [182, 358] on link "Create new workflow" at bounding box center [147, 362] width 119 height 16
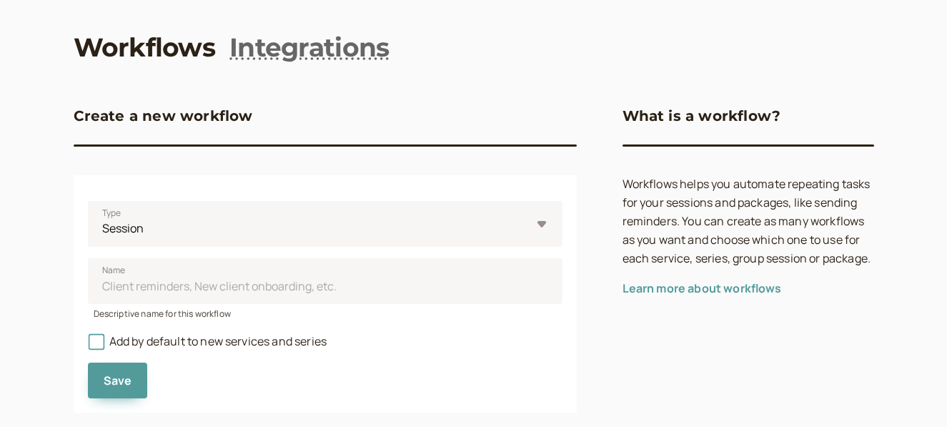
scroll to position [39, 0]
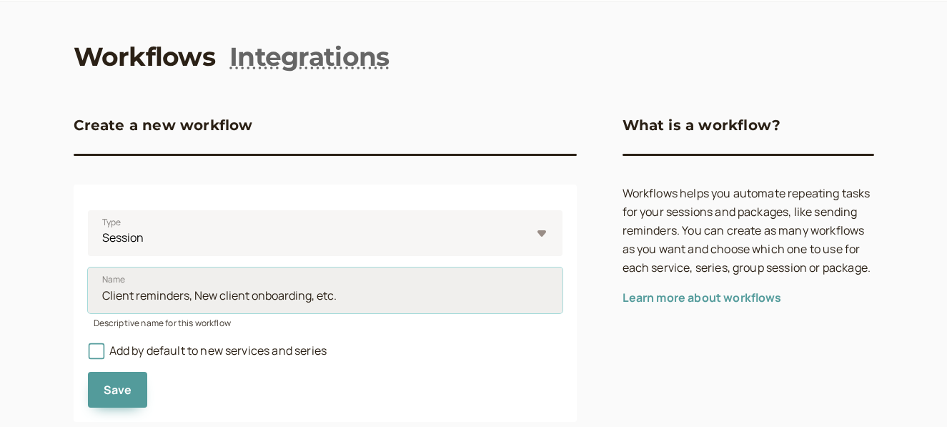
click at [232, 302] on input "Name" at bounding box center [325, 290] width 474 height 46
type input "onboarding"
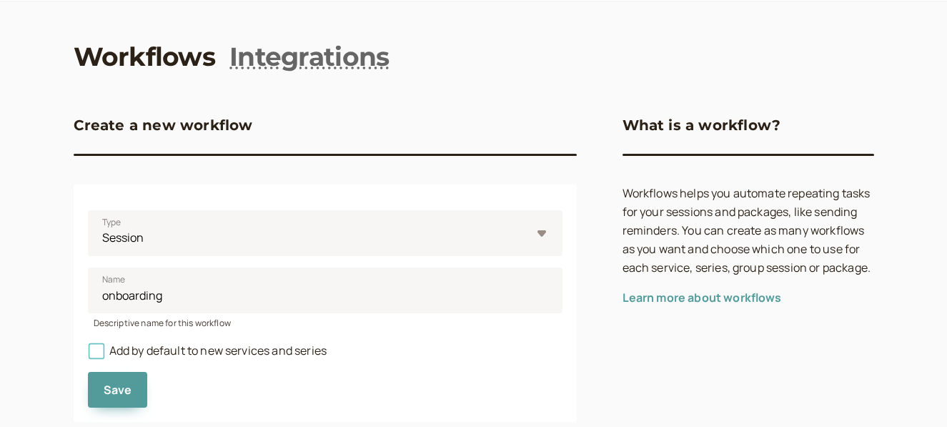
click at [97, 348] on icon at bounding box center [96, 351] width 10 height 10
click at [88, 354] on input "Add by default to new services and series" at bounding box center [88, 354] width 0 height 0
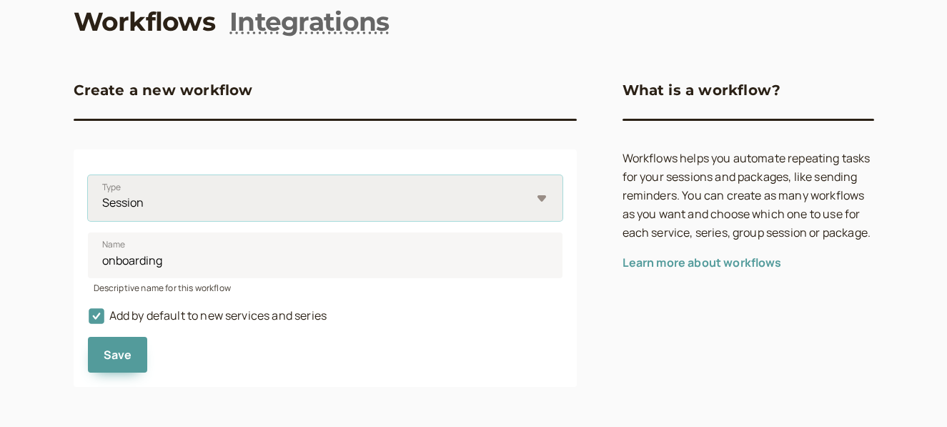
click at [532, 206] on select "Session Package" at bounding box center [325, 198] width 474 height 46
select select "package"
click at [88, 175] on select "Session Package" at bounding box center [325, 198] width 474 height 46
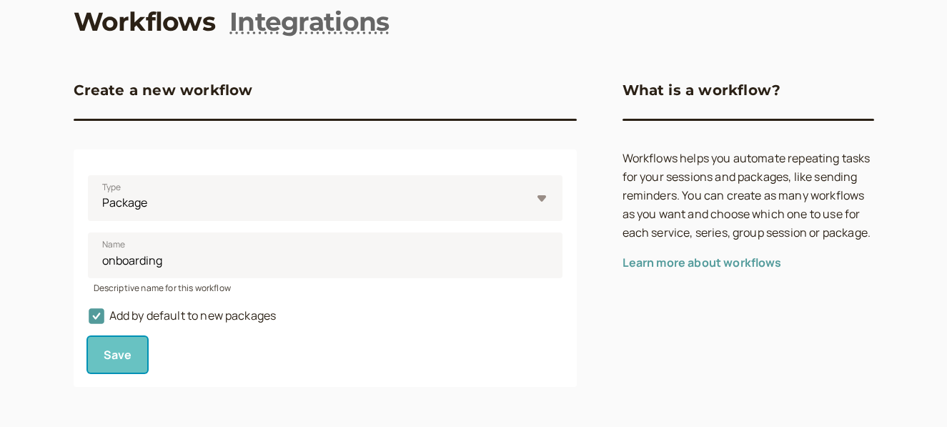
click at [124, 354] on span "Save" at bounding box center [118, 355] width 29 height 16
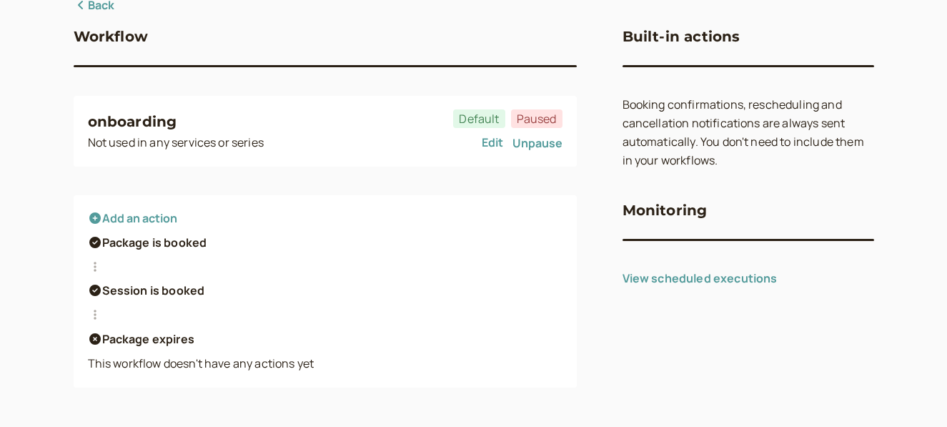
scroll to position [128, 0]
click at [104, 212] on button "Add an action" at bounding box center [132, 217] width 89 height 13
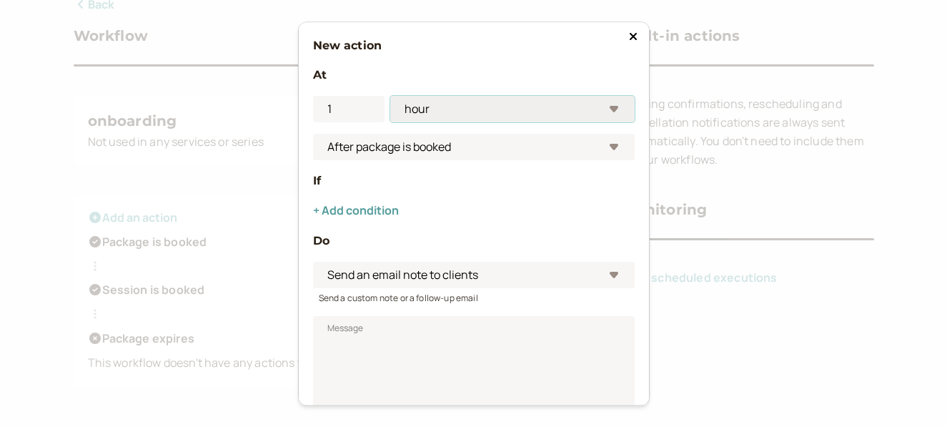
click at [455, 108] on select "minute hour day" at bounding box center [512, 109] width 244 height 26
select select "minute"
click at [390, 96] on select "minute hour day" at bounding box center [512, 109] width 244 height 26
click at [406, 155] on select "After package is booked After session is booked Before package expires After pa…" at bounding box center [474, 147] width 322 height 26
click at [313, 134] on select "After package is booked After session is booked Before package expires After pa…" at bounding box center [474, 147] width 322 height 26
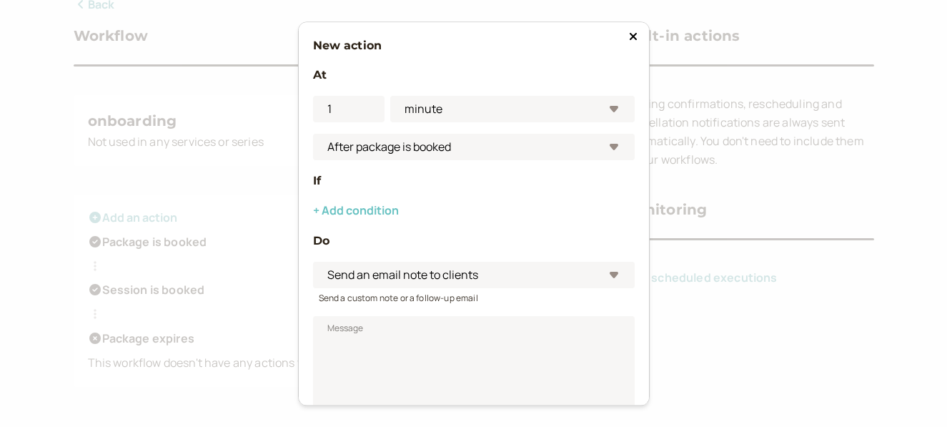
click at [361, 216] on button "+ Add condition" at bounding box center [356, 210] width 86 height 13
select select ">="
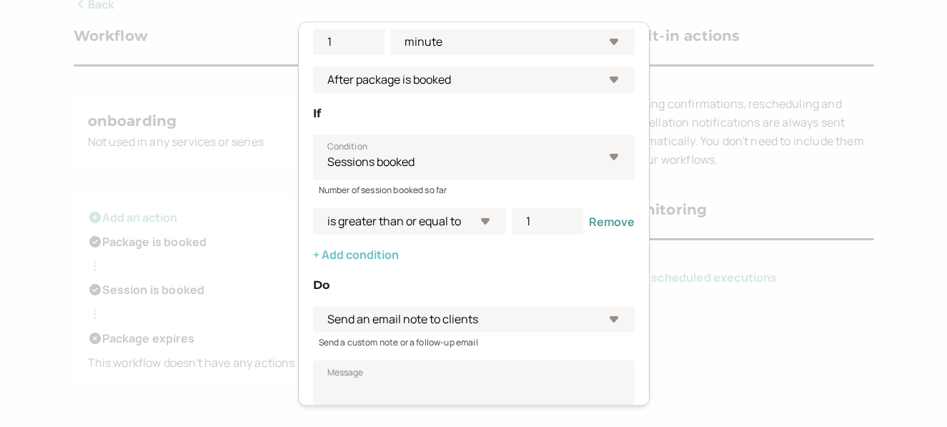
scroll to position [70, 0]
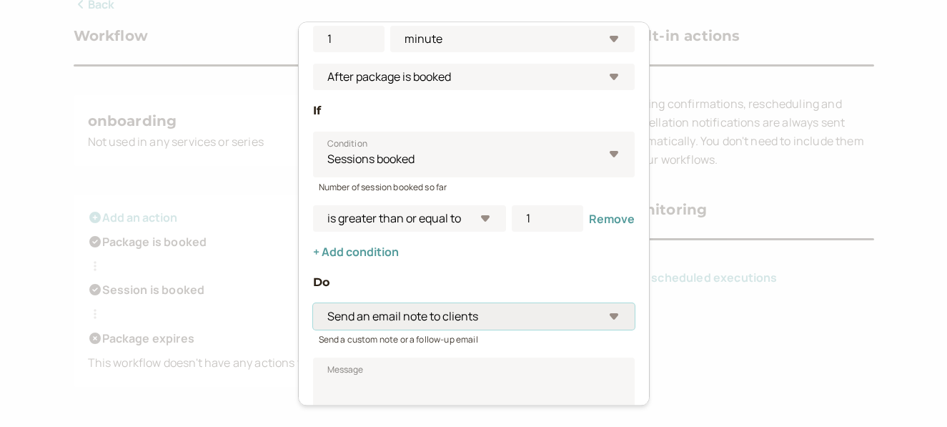
click at [380, 320] on select "Send an email note to clients Send an email note to me" at bounding box center [474, 316] width 322 height 26
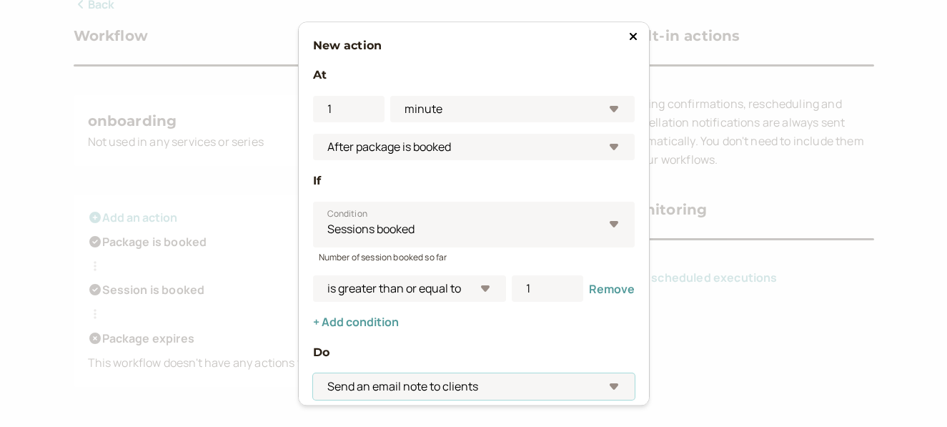
scroll to position [206, 0]
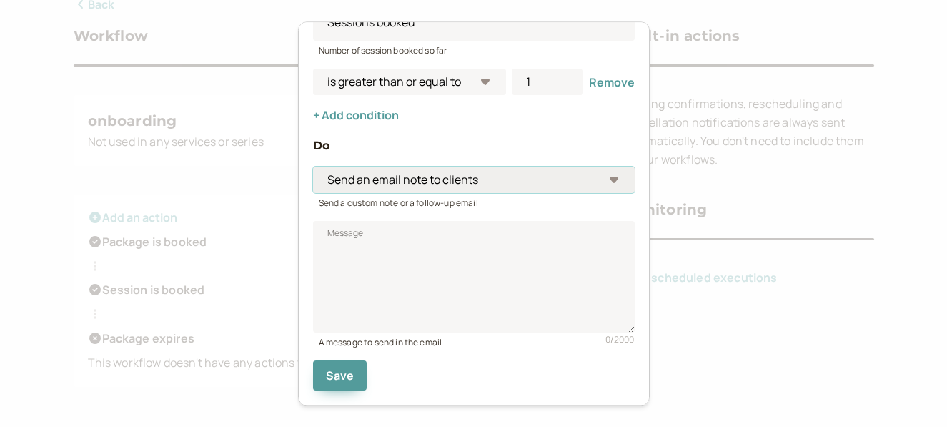
click at [432, 180] on select "Send an email note to clients Send an email note to me" at bounding box center [474, 179] width 322 height 26
click at [313, 166] on select "Send an email note to clients Send an email note to me" at bounding box center [474, 179] width 322 height 26
click at [338, 360] on button "Save" at bounding box center [340, 375] width 54 height 30
type textarea "testersr www.test.com"
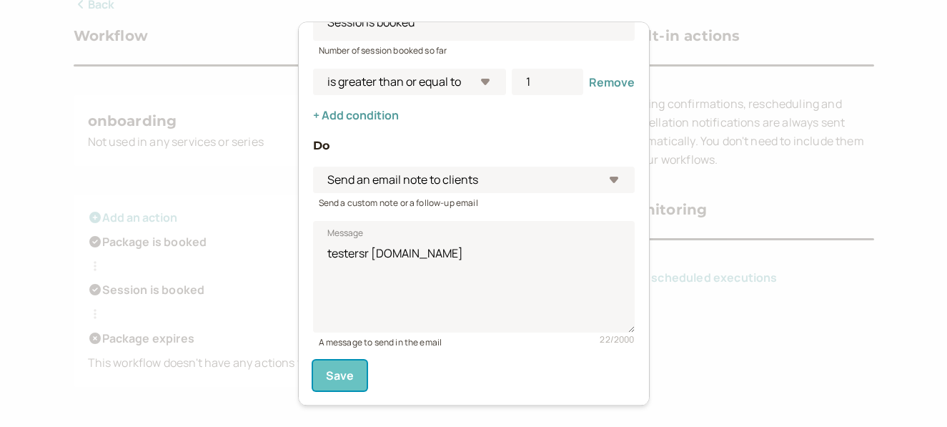
click at [341, 372] on span "Save" at bounding box center [340, 375] width 29 height 16
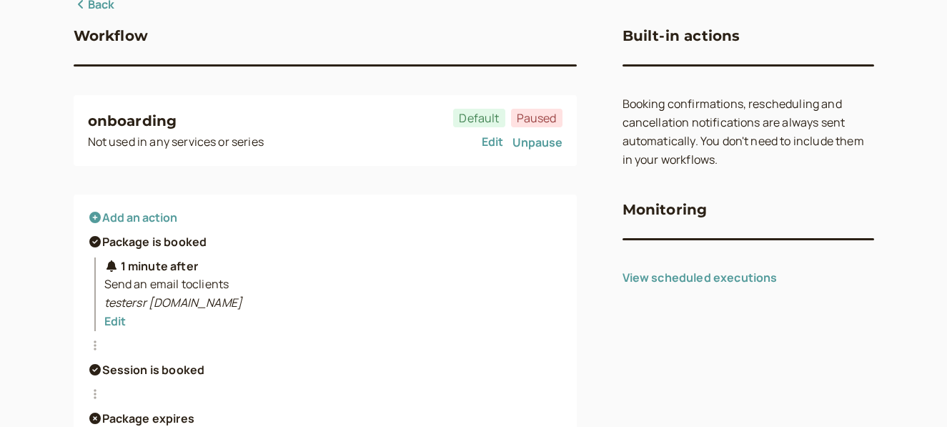
scroll to position [129, 0]
click at [627, 281] on link "View scheduled executions" at bounding box center [699, 277] width 155 height 16
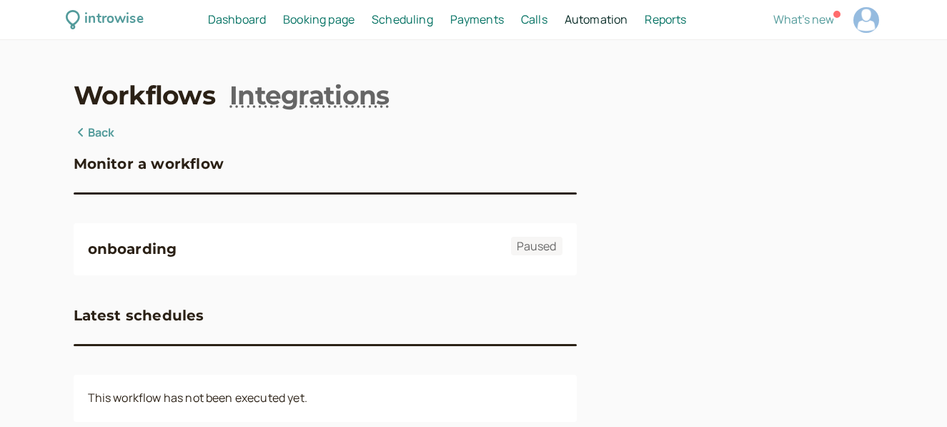
click at [325, 19] on span "Booking page" at bounding box center [318, 19] width 71 height 16
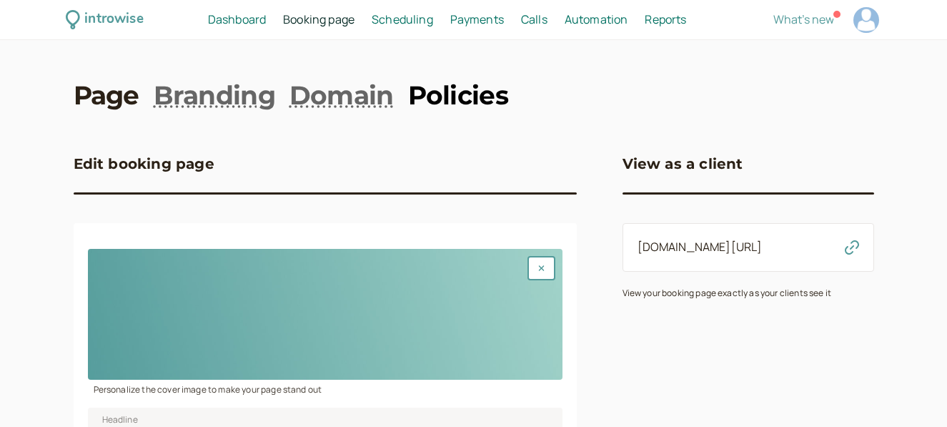
click at [448, 96] on link "Policies" at bounding box center [458, 95] width 100 height 36
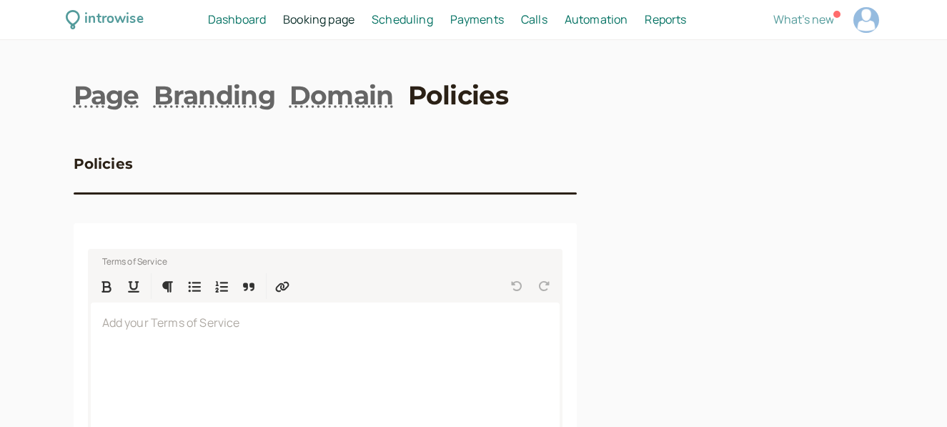
click at [241, 21] on span "Dashboard" at bounding box center [237, 19] width 58 height 16
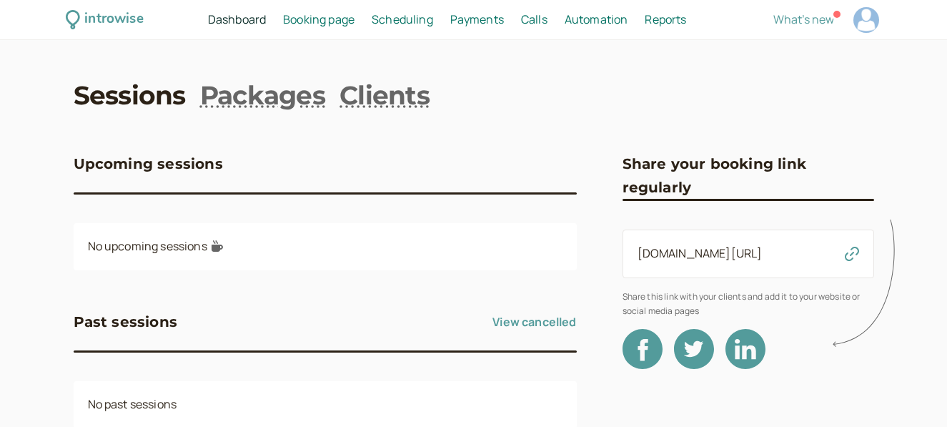
click at [231, 14] on span "Dashboard" at bounding box center [237, 19] width 58 height 16
click at [123, 19] on div "introwise" at bounding box center [113, 20] width 59 height 22
click at [336, 21] on span "Booking page" at bounding box center [318, 19] width 71 height 16
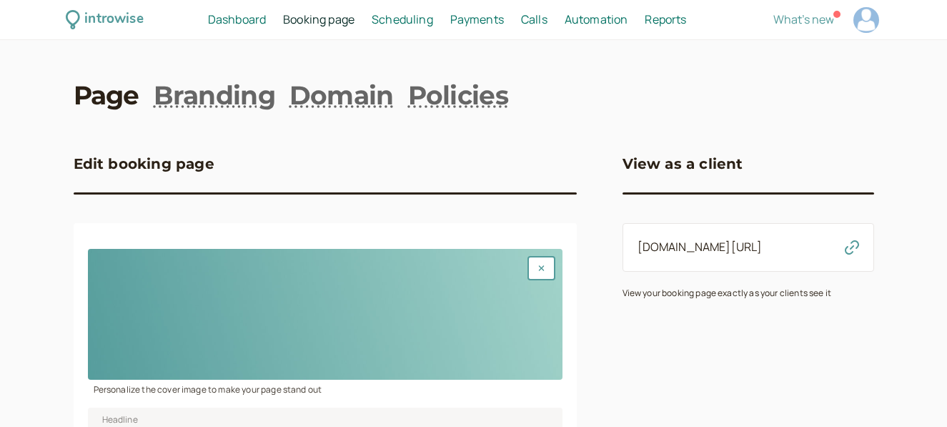
click at [874, 17] on div at bounding box center [866, 20] width 26 height 26
select select "Europe/[GEOGRAPHIC_DATA]"
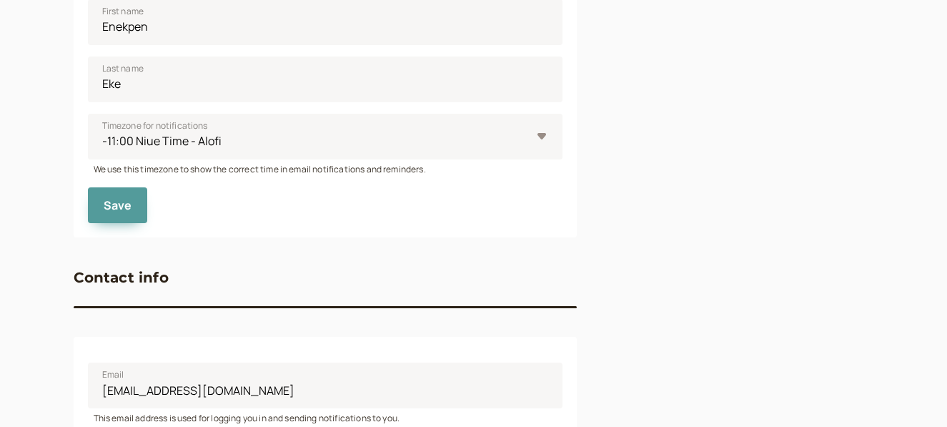
scroll to position [481, 0]
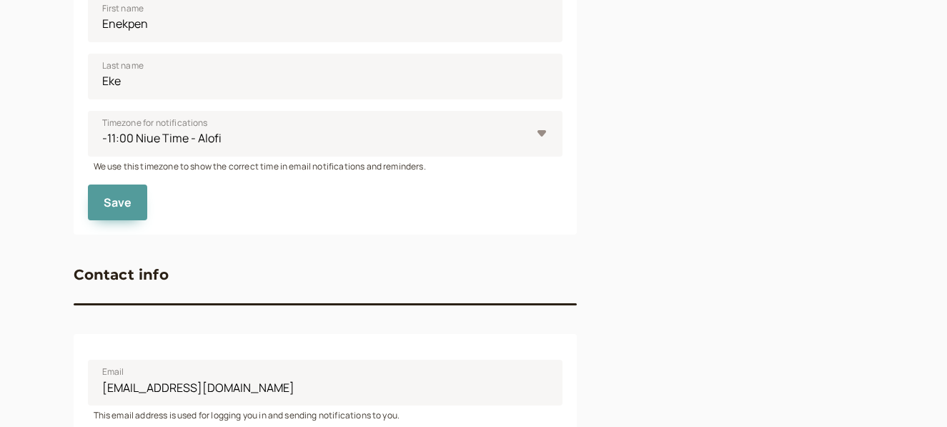
drag, startPoint x: 719, startPoint y: 141, endPoint x: 871, endPoint y: -79, distance: 268.1
click at [871, 0] on html "introwise Dashboard Dashboard Booking page Booking Scheduling Scheduling Paymen…" at bounding box center [473, 100] width 947 height 1162
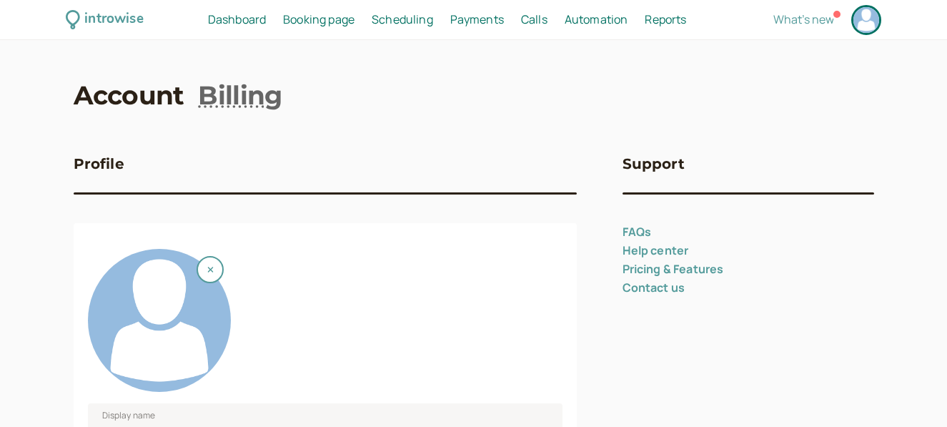
click at [97, 20] on div "introwise" at bounding box center [113, 20] width 59 height 22
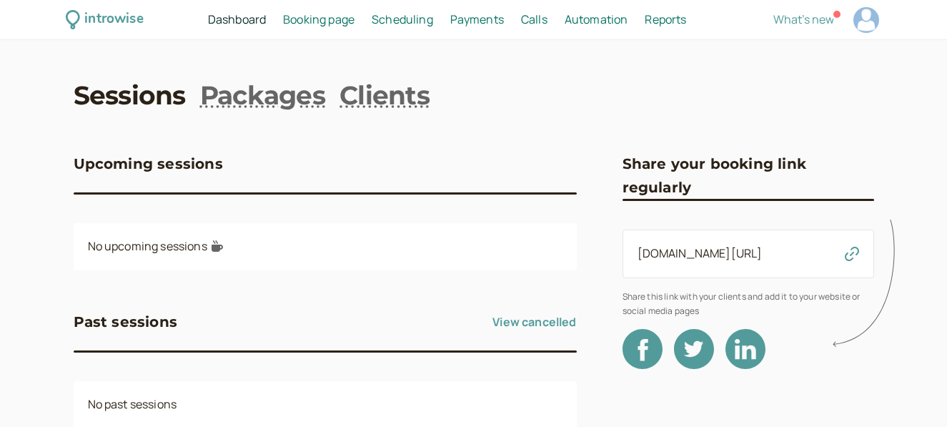
click at [327, 20] on span "Booking page" at bounding box center [318, 19] width 71 height 16
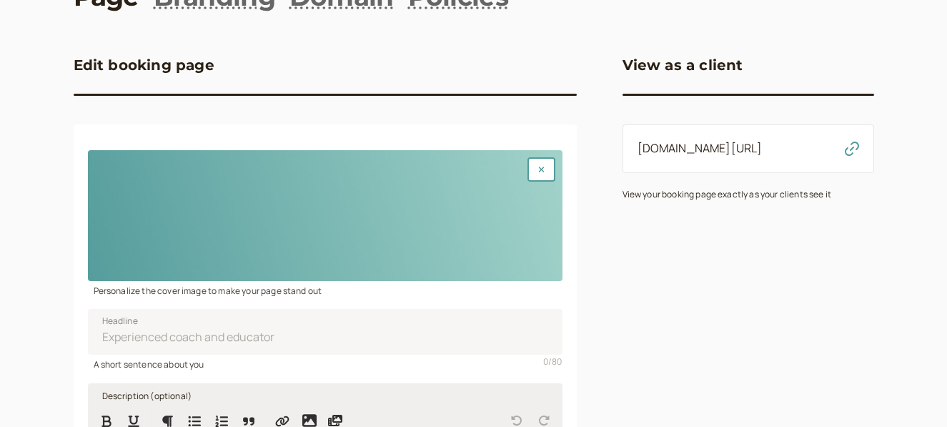
scroll to position [414, 0]
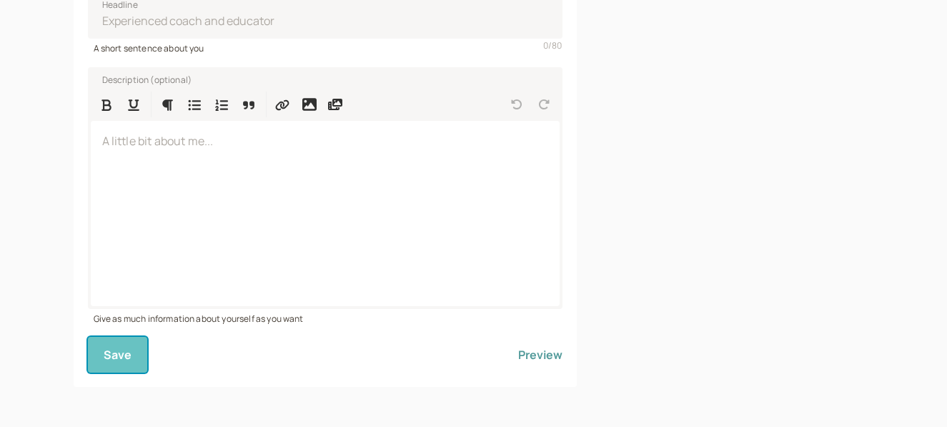
click at [119, 338] on button "Save" at bounding box center [118, 355] width 60 height 36
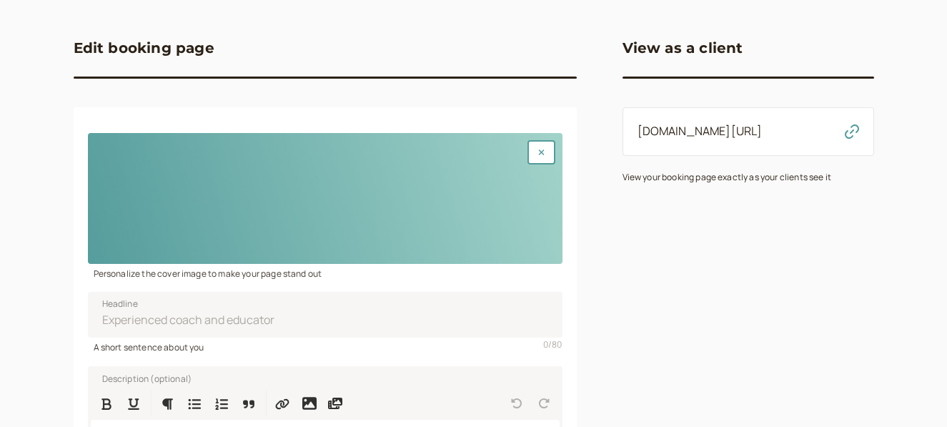
scroll to position [0, 0]
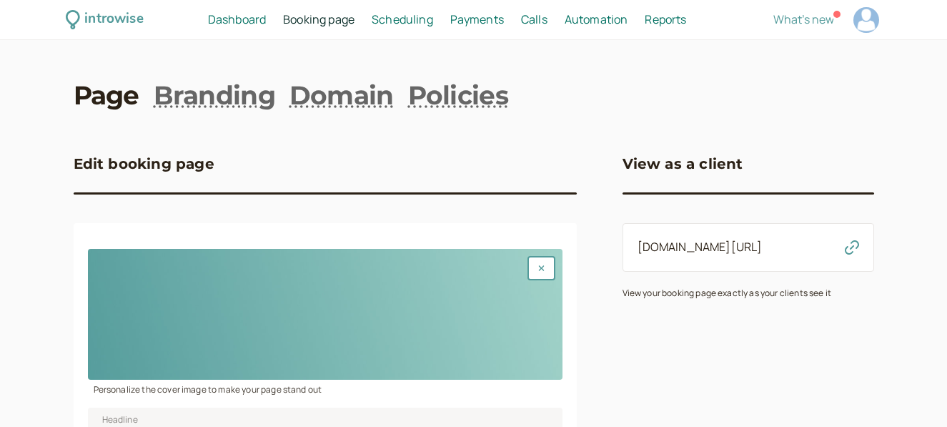
click at [123, 100] on link "Page" at bounding box center [107, 95] width 66 height 36
click at [257, 14] on span "Dashboard" at bounding box center [237, 19] width 58 height 16
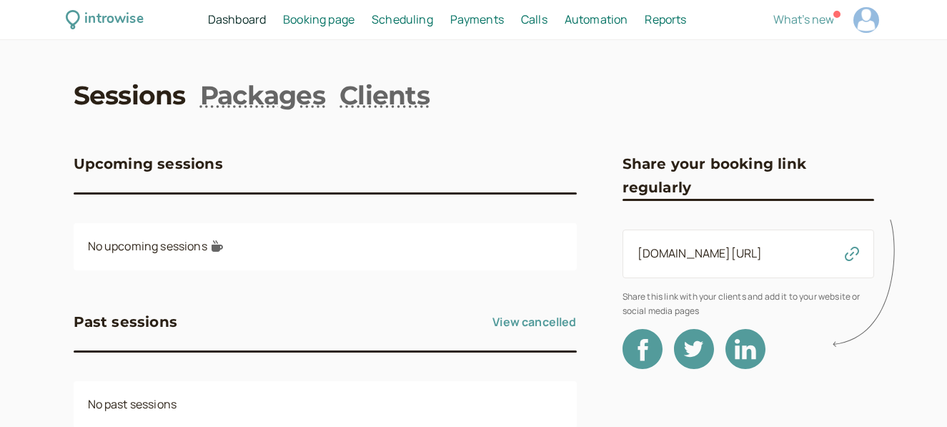
click at [163, 94] on link "Sessions" at bounding box center [130, 95] width 112 height 36
click at [472, 24] on span "Payments" at bounding box center [477, 19] width 54 height 16
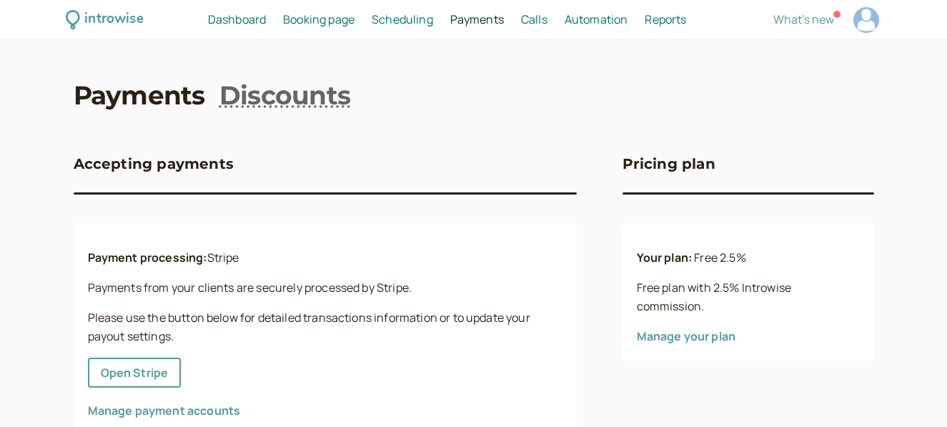
click at [417, 15] on span "Scheduling" at bounding box center [402, 19] width 61 height 16
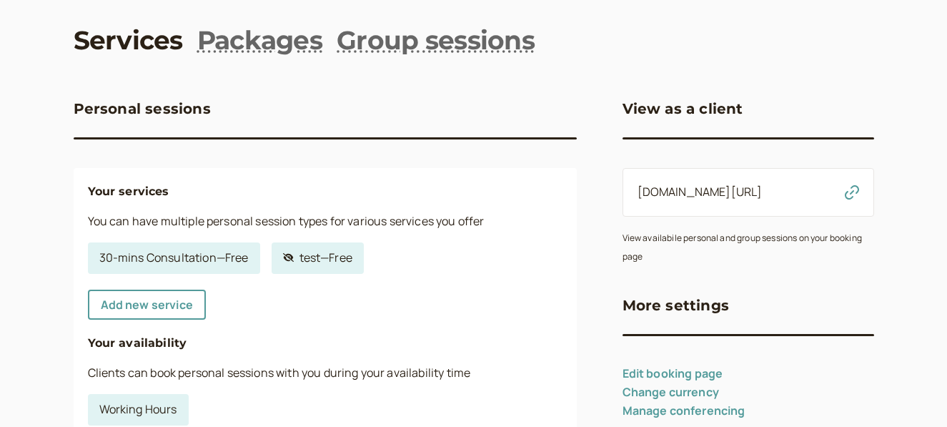
scroll to position [61, 0]
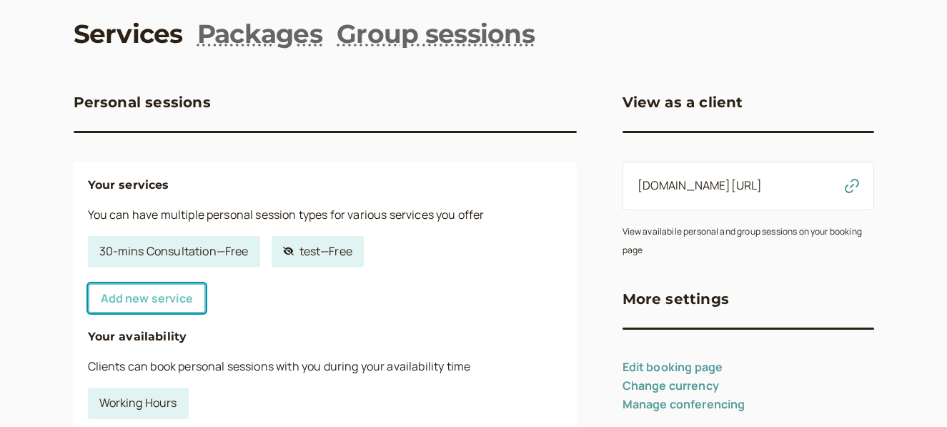
click at [164, 297] on link "Add new service" at bounding box center [147, 298] width 118 height 30
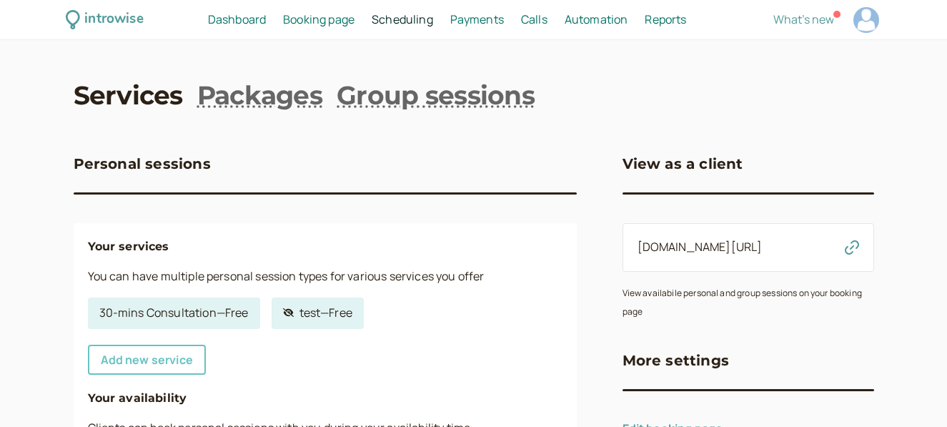
select select "30"
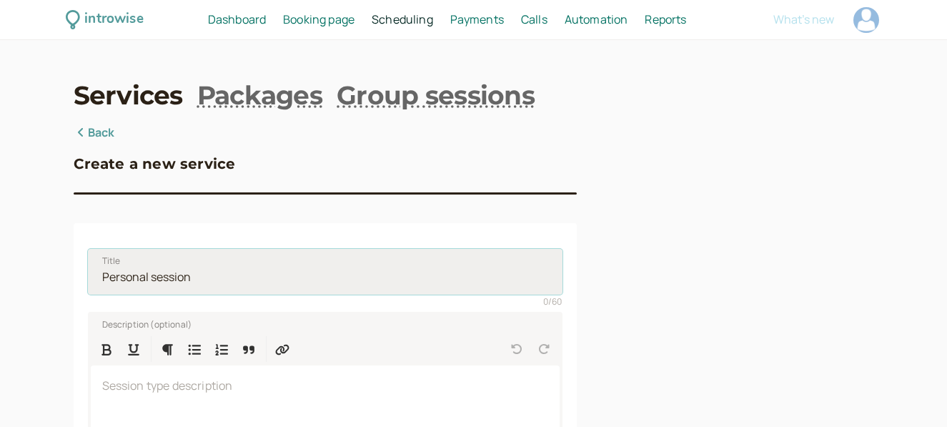
click at [154, 274] on input "Title" at bounding box center [325, 272] width 474 height 46
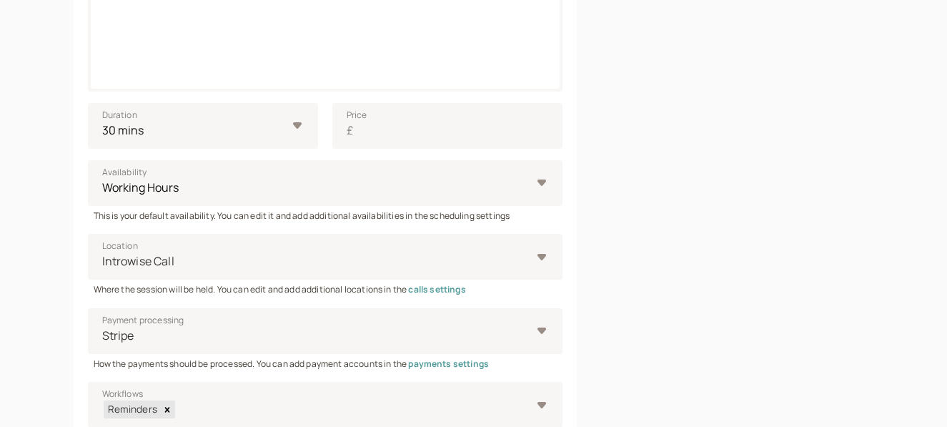
scroll to position [462, 0]
type input "colour"
click at [154, 274] on div "Introwise Call" at bounding box center [325, 256] width 474 height 46
click at [103, 269] on input "Location Introwise Call" at bounding box center [102, 260] width 2 height 16
click at [154, 274] on div "Introwise Call" at bounding box center [325, 256] width 474 height 46
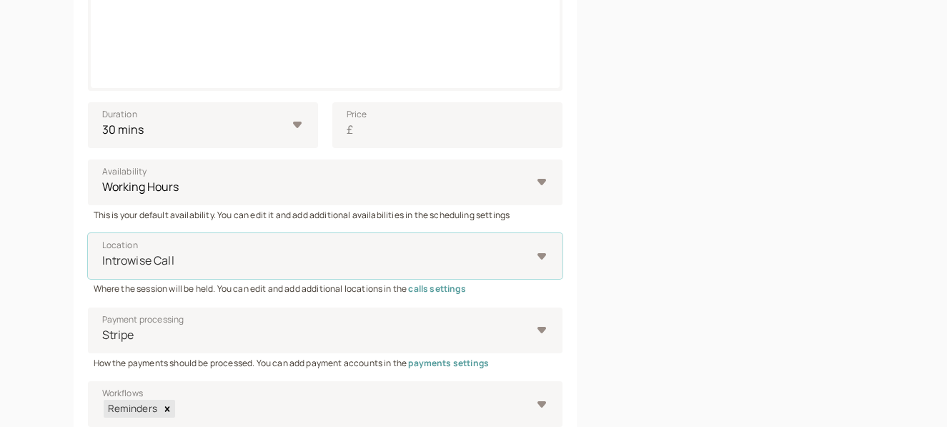
click at [103, 269] on input "Location Select is focused ,type to refine list, press Down to open the menu, I…" at bounding box center [102, 260] width 2 height 16
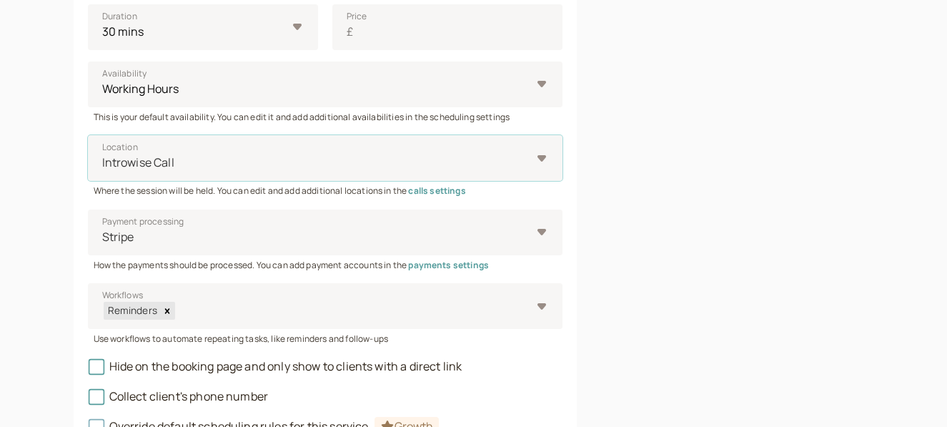
scroll to position [560, 0]
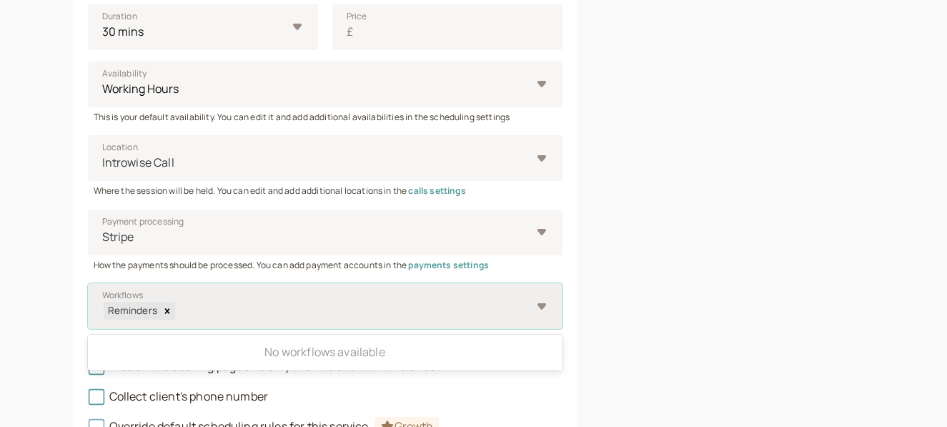
click at [543, 306] on div "Reminders" at bounding box center [325, 306] width 474 height 46
click at [177, 306] on input "Workflows 0 results available. Use Up and Down to choose options, press Enter t…" at bounding box center [176, 310] width 2 height 16
click at [543, 306] on div "Reminders" at bounding box center [325, 306] width 474 height 46
click at [177, 306] on input "Workflows 0 results available. Use Up and Down to choose options, press Enter t…" at bounding box center [176, 310] width 2 height 16
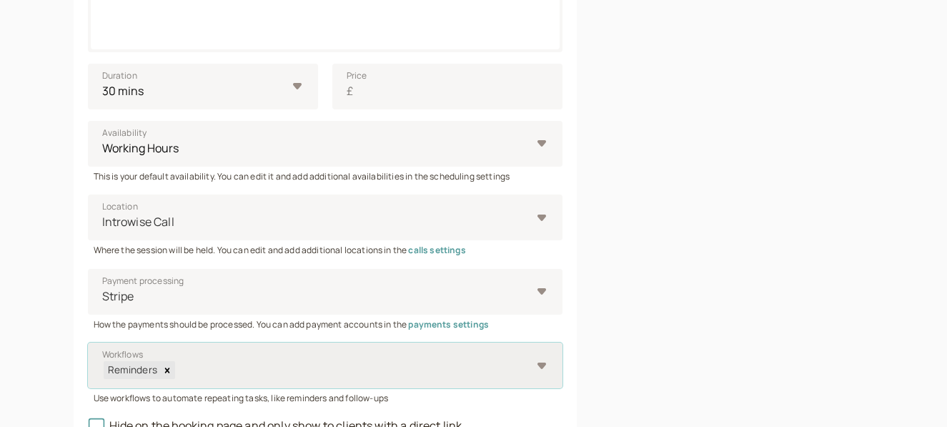
scroll to position [670, 0]
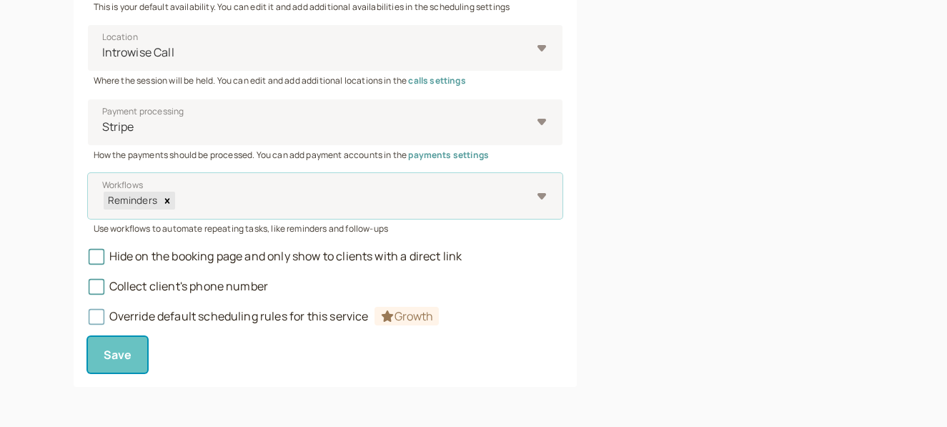
click at [140, 350] on button "Save" at bounding box center [118, 355] width 60 height 36
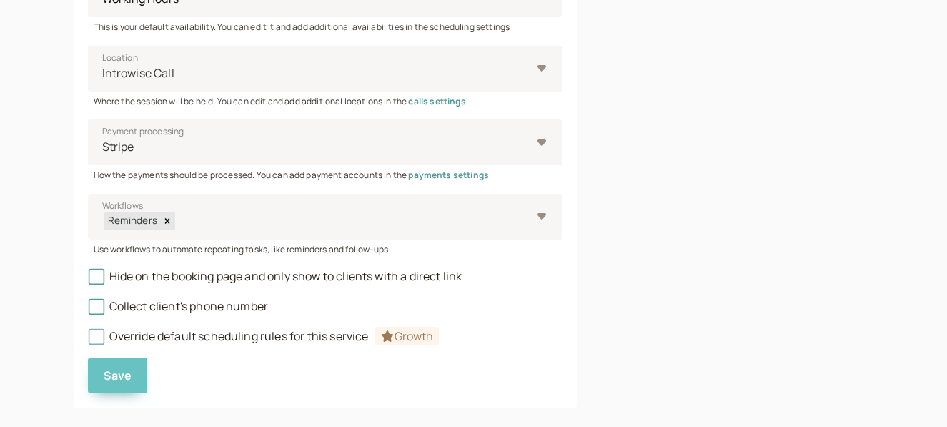
scroll to position [684, 0]
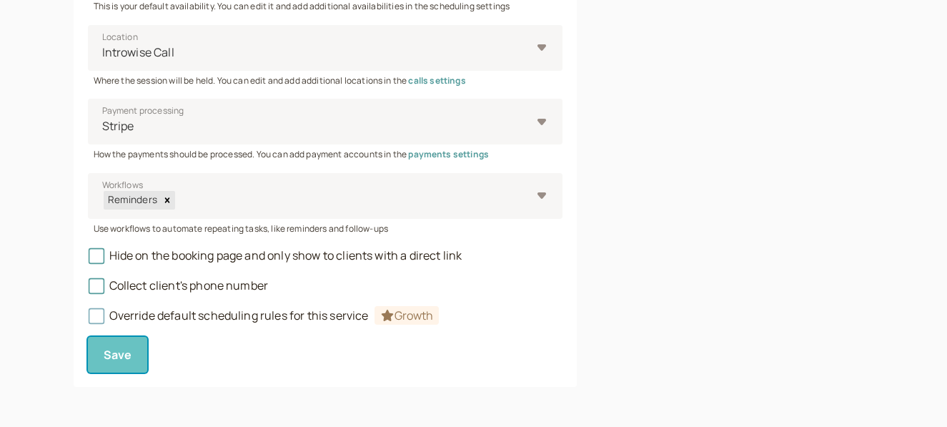
click at [140, 350] on button "Save" at bounding box center [118, 355] width 60 height 36
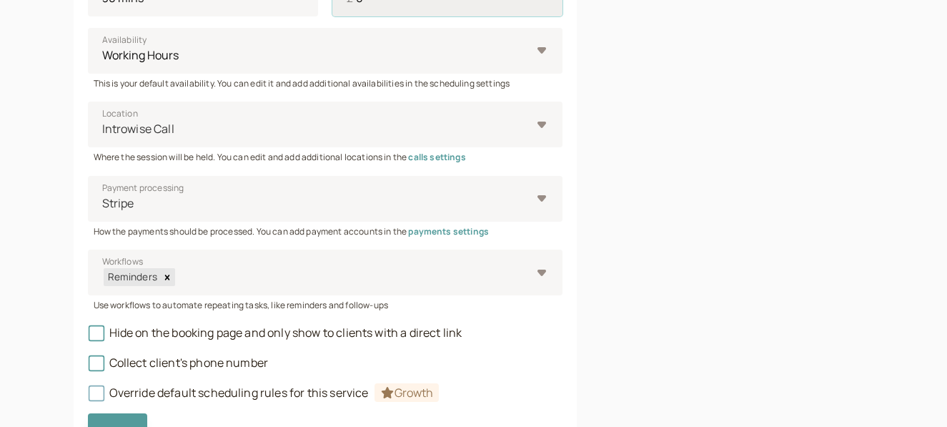
scroll to position [670, 0]
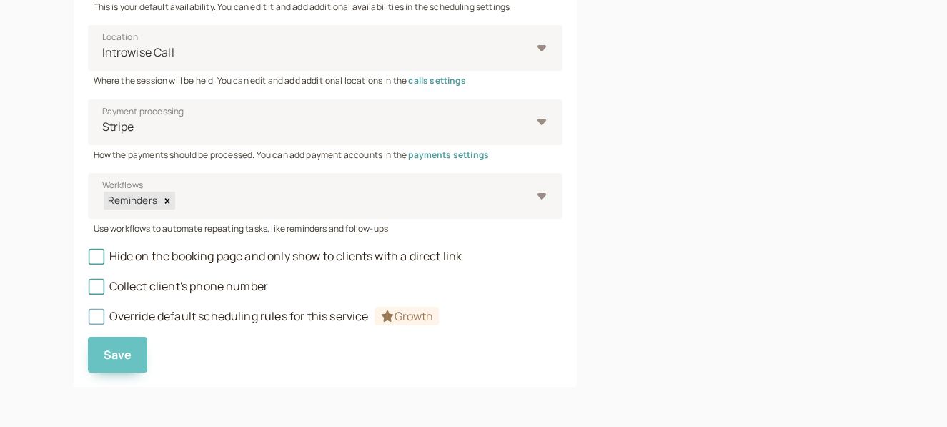
type input "0"
click at [123, 346] on button "Save" at bounding box center [118, 355] width 60 height 36
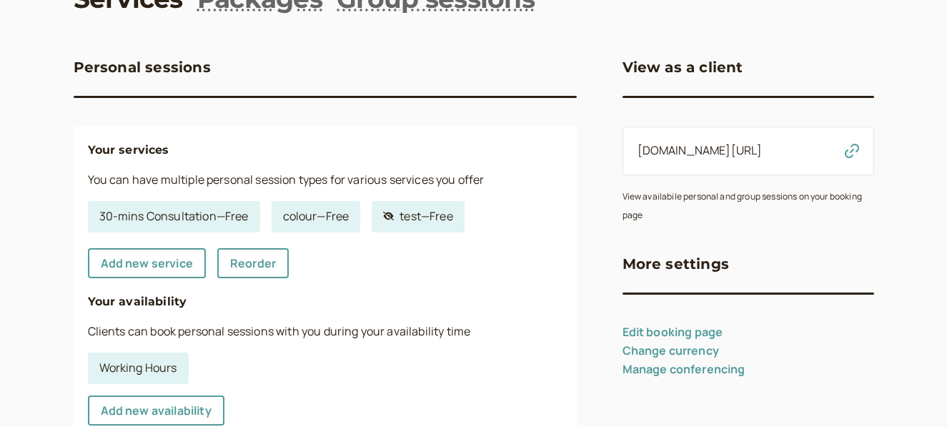
scroll to position [101, 0]
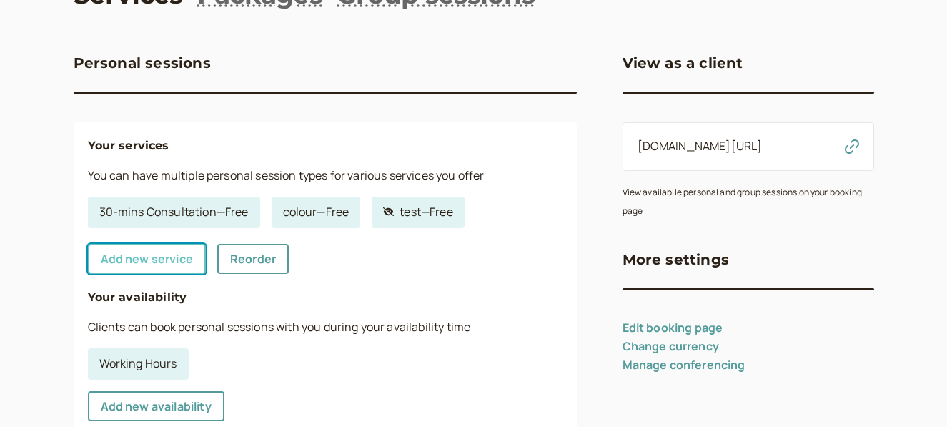
click at [159, 268] on link "Add new service" at bounding box center [147, 259] width 118 height 30
select select "30"
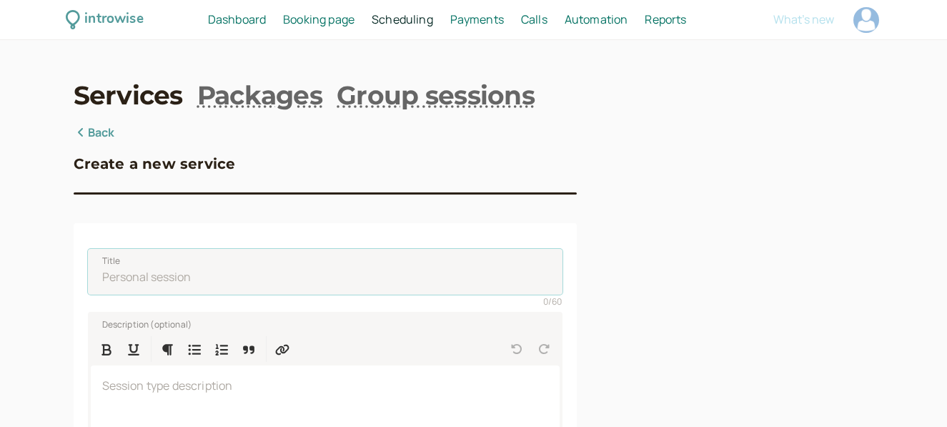
click at [159, 268] on input "Title" at bounding box center [325, 272] width 474 height 46
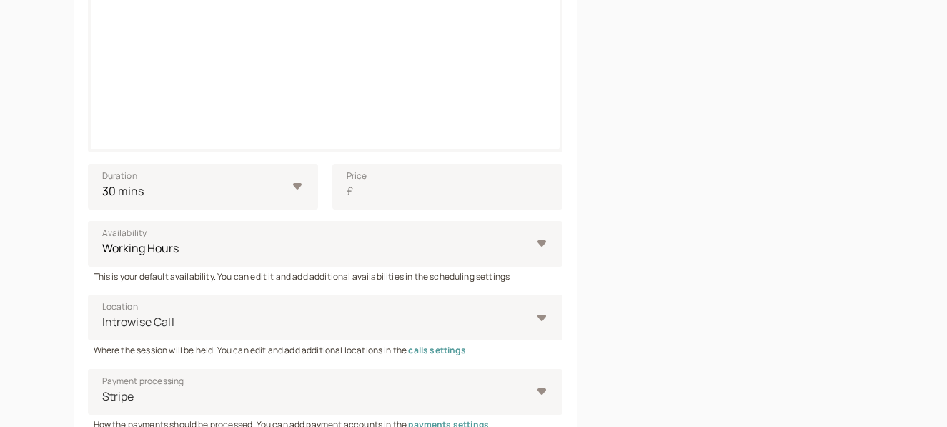
scroll to position [404, 0]
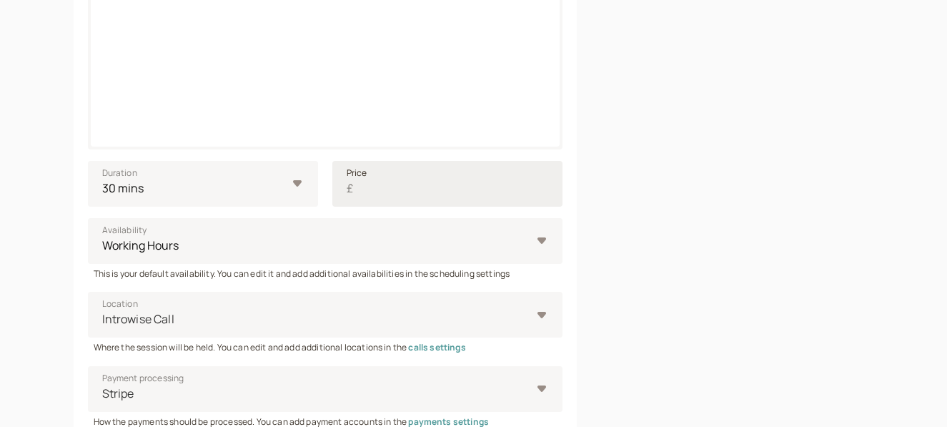
type input "wardrobe"
click at [397, 174] on input "Price £" at bounding box center [447, 184] width 230 height 46
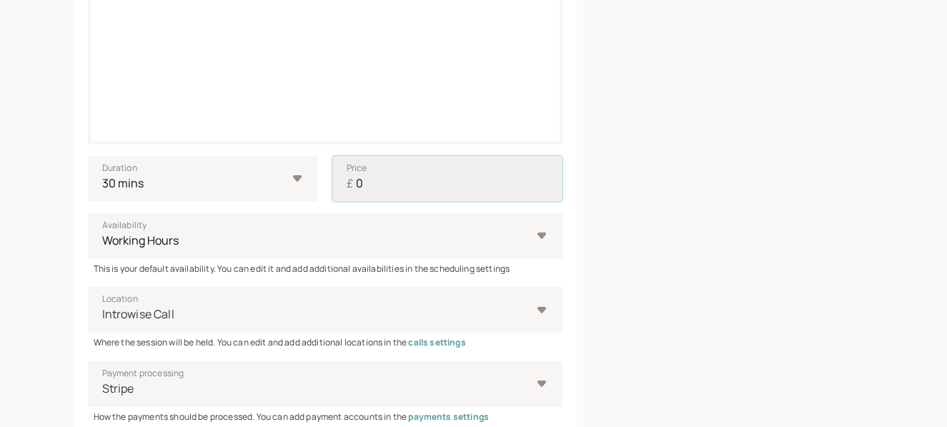
scroll to position [670, 0]
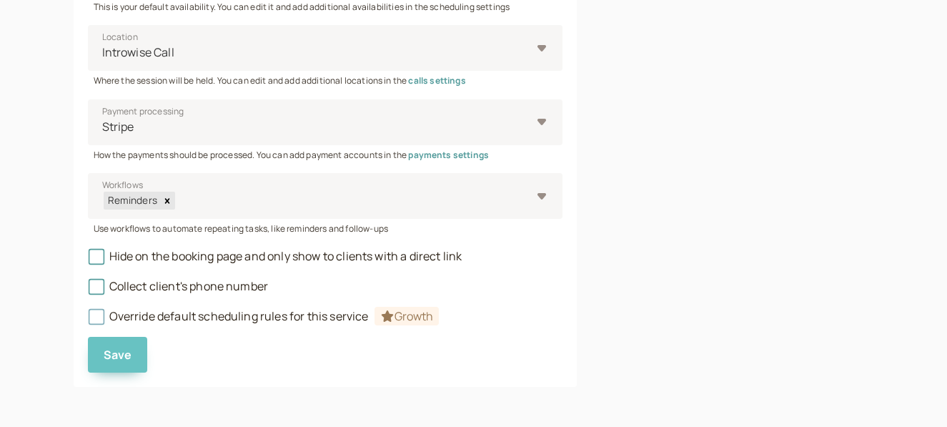
type input "0"
click at [119, 347] on span "Save" at bounding box center [118, 355] width 29 height 16
